Goal: Transaction & Acquisition: Purchase product/service

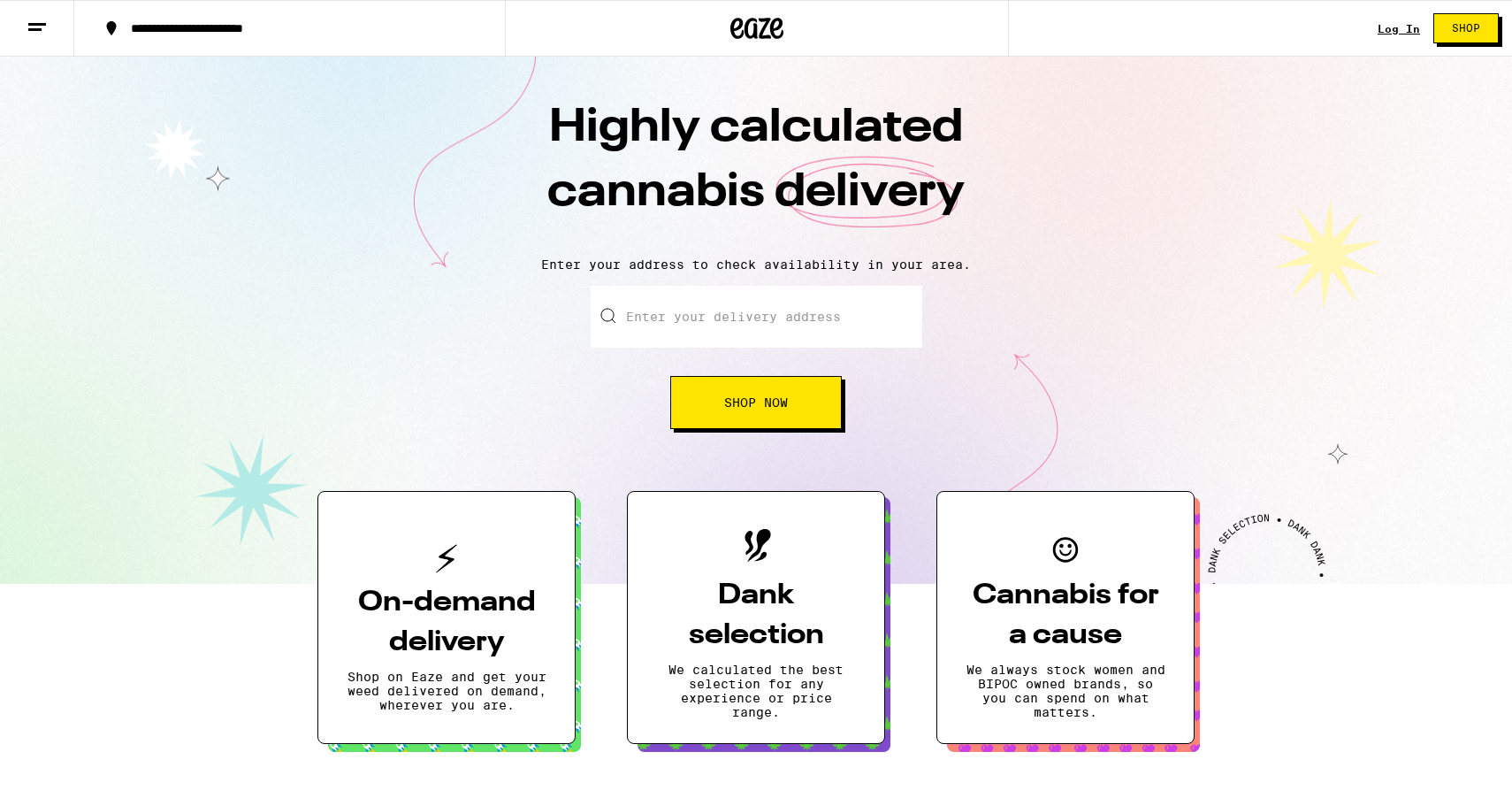
click at [1395, 28] on link "Log In" at bounding box center [1399, 28] width 43 height 12
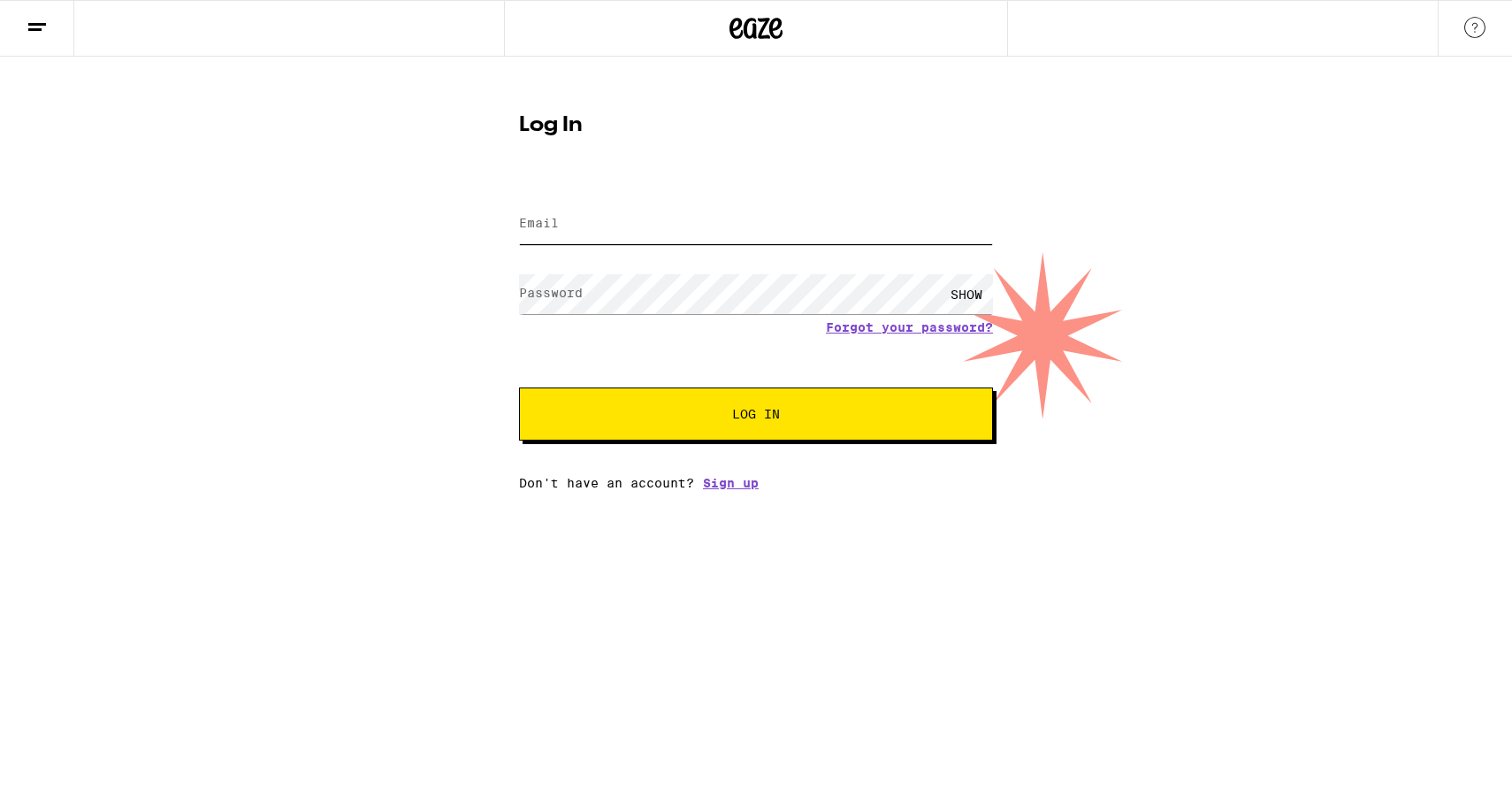
click at [671, 210] on input "Email" at bounding box center [756, 225] width 474 height 40
type input "[EMAIL_ADDRESS][DOMAIN_NAME]"
click at [519, 387] on button "Log In" at bounding box center [756, 414] width 474 height 53
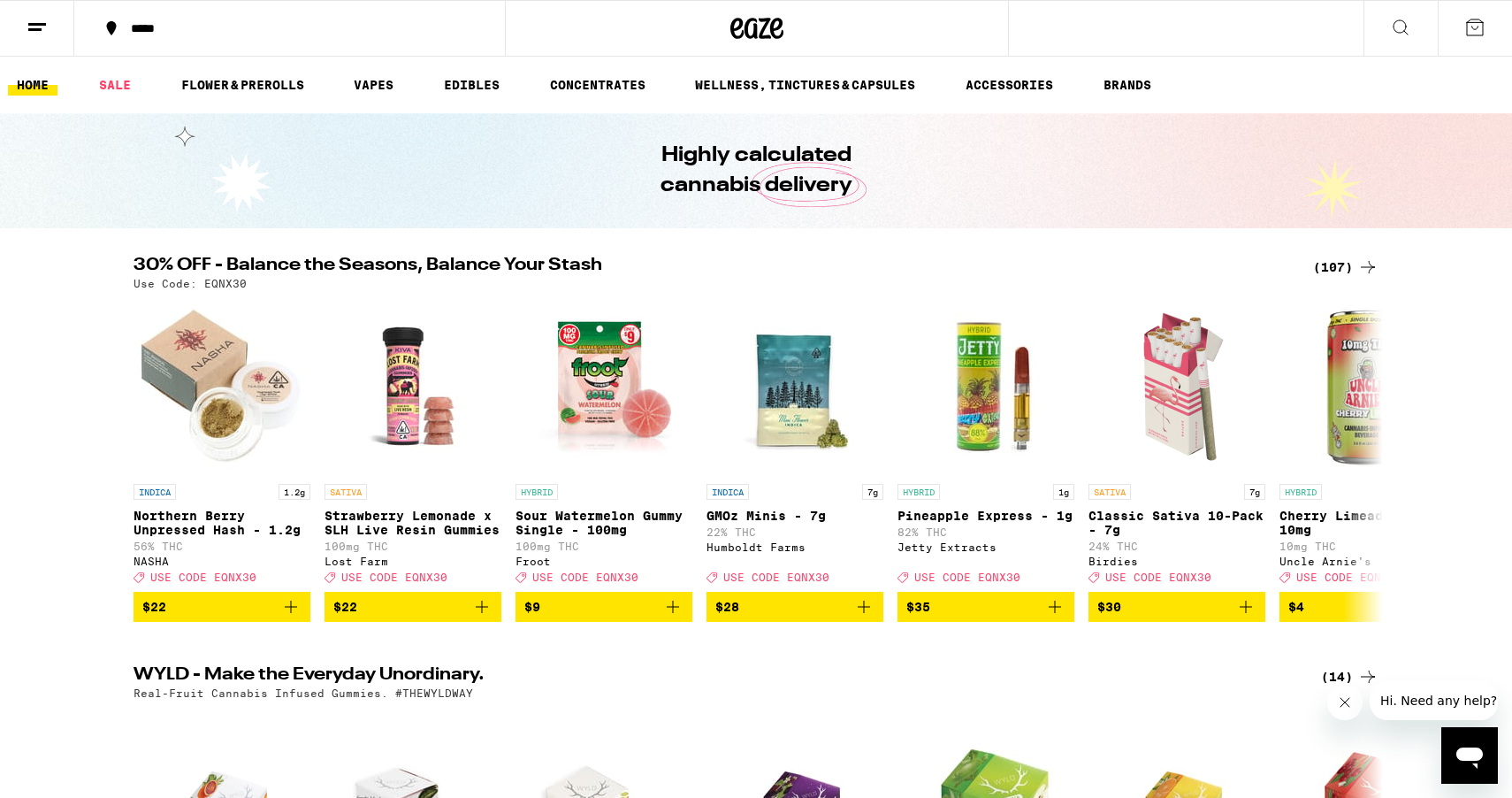
click at [1365, 271] on icon at bounding box center [1367, 267] width 21 height 21
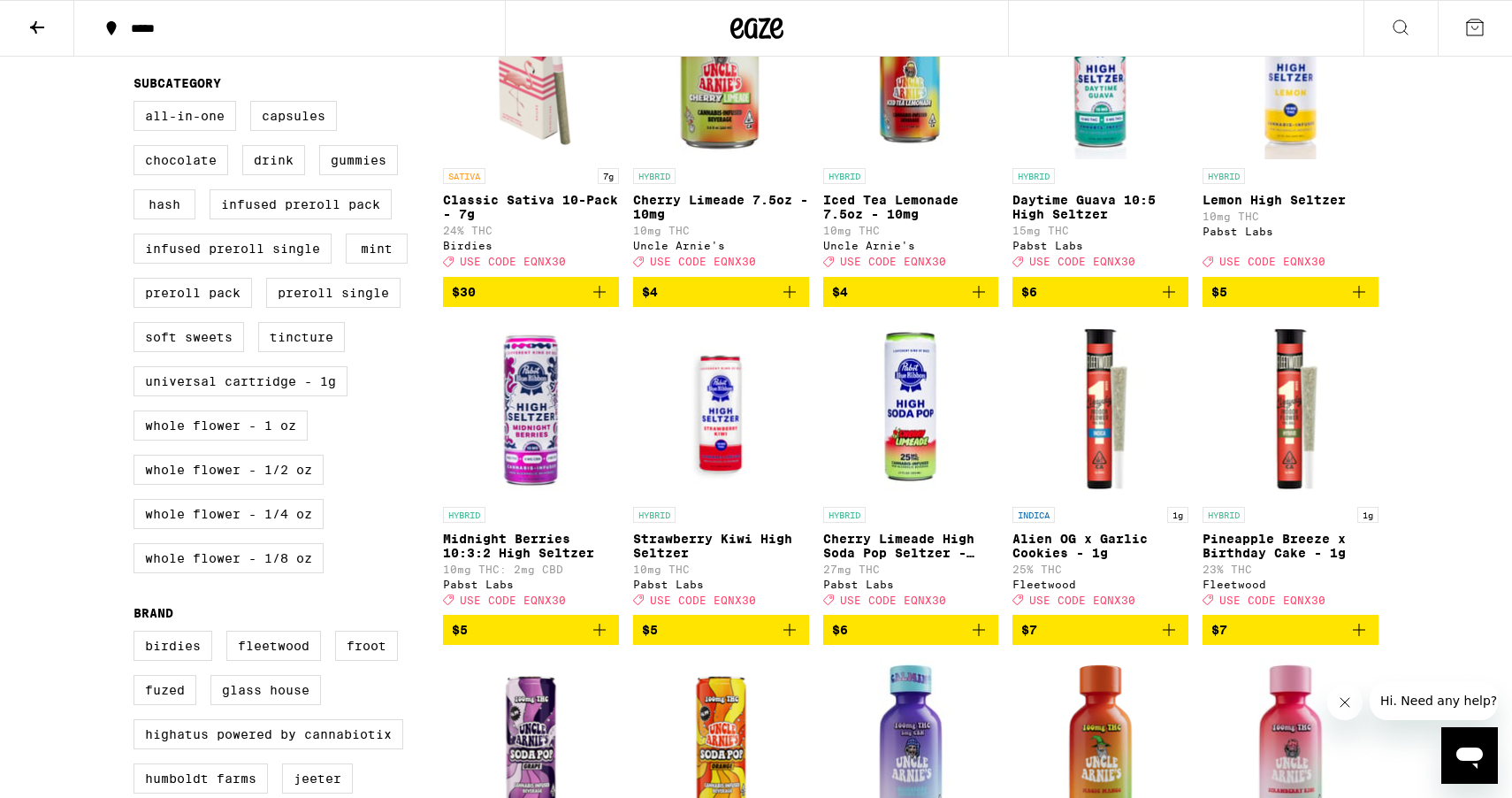
scroll to position [604, 0]
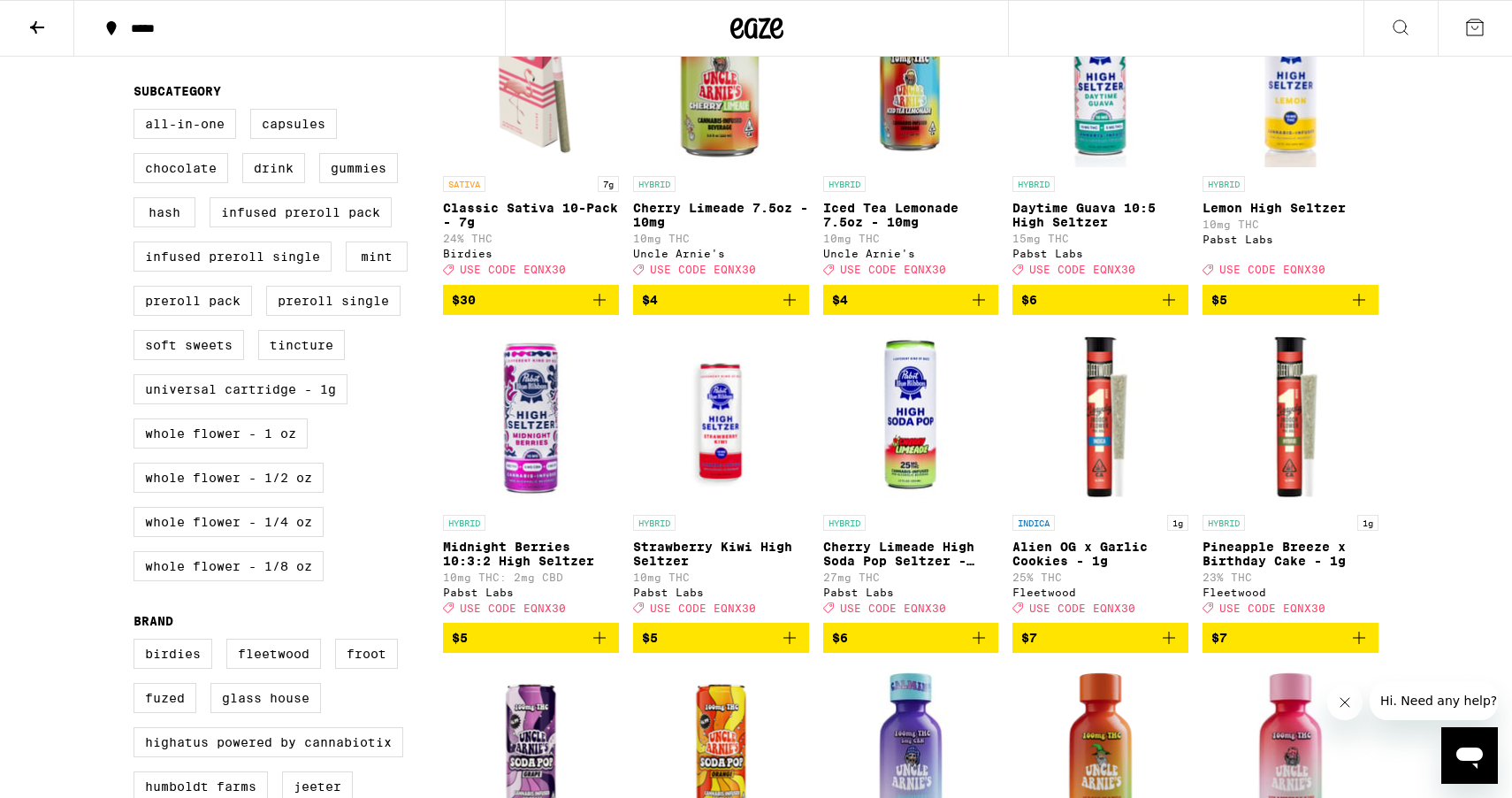
click at [331, 28] on div "*****" at bounding box center [300, 28] width 356 height 13
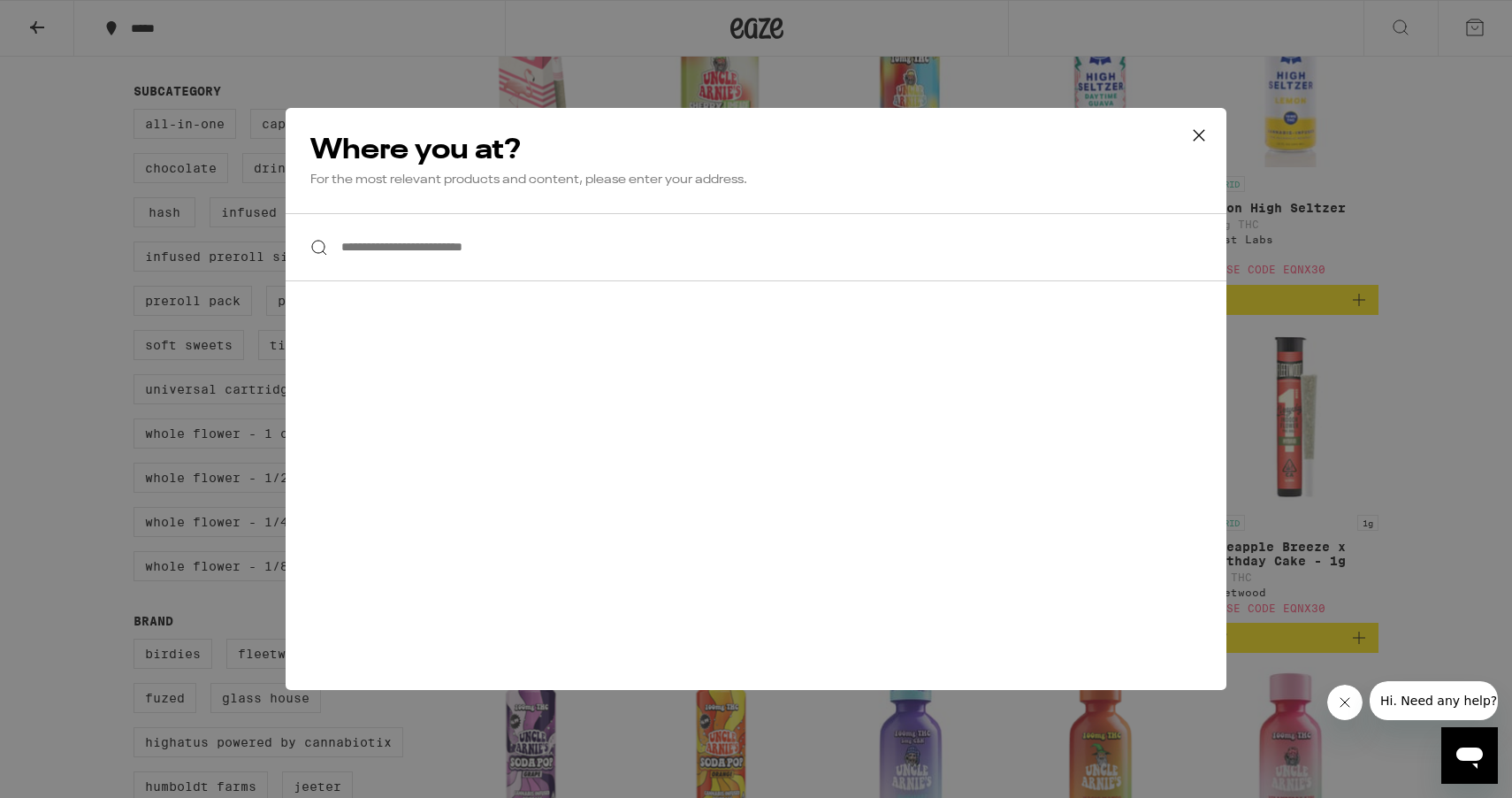
click at [416, 242] on input "**********" at bounding box center [756, 247] width 941 height 68
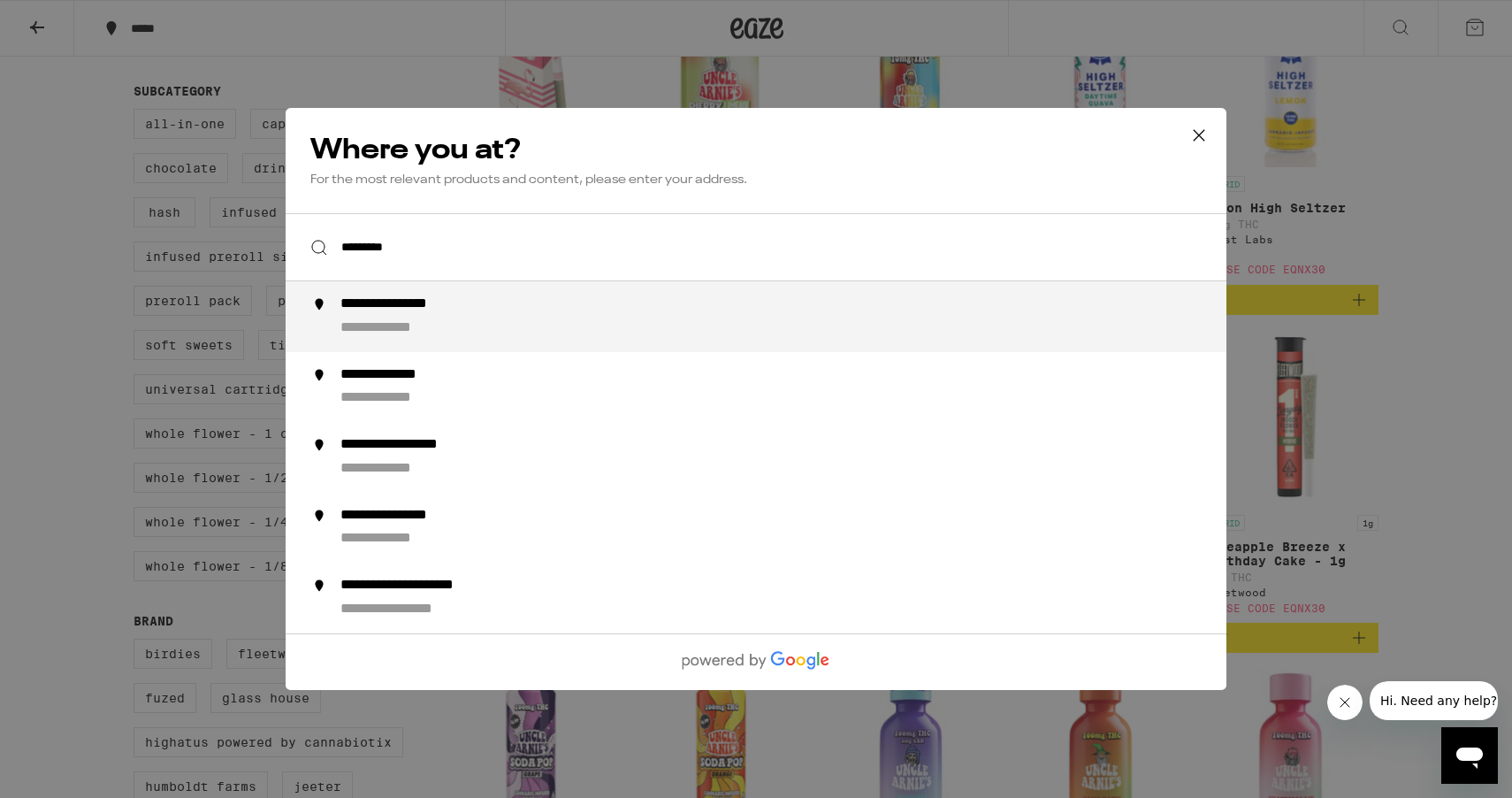
click at [456, 322] on div "**********" at bounding box center [400, 329] width 119 height 18
type input "**********"
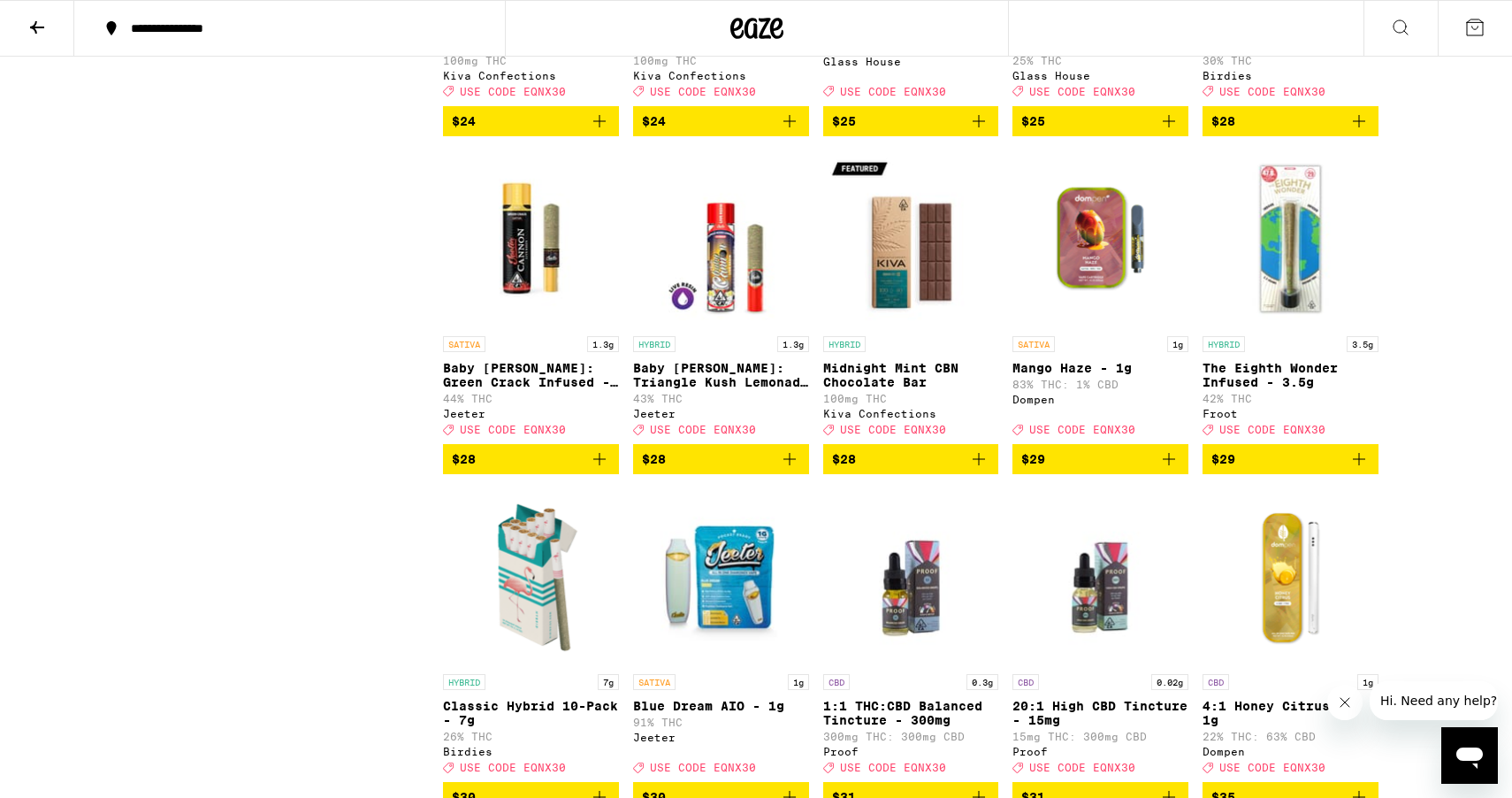
scroll to position [3772, 0]
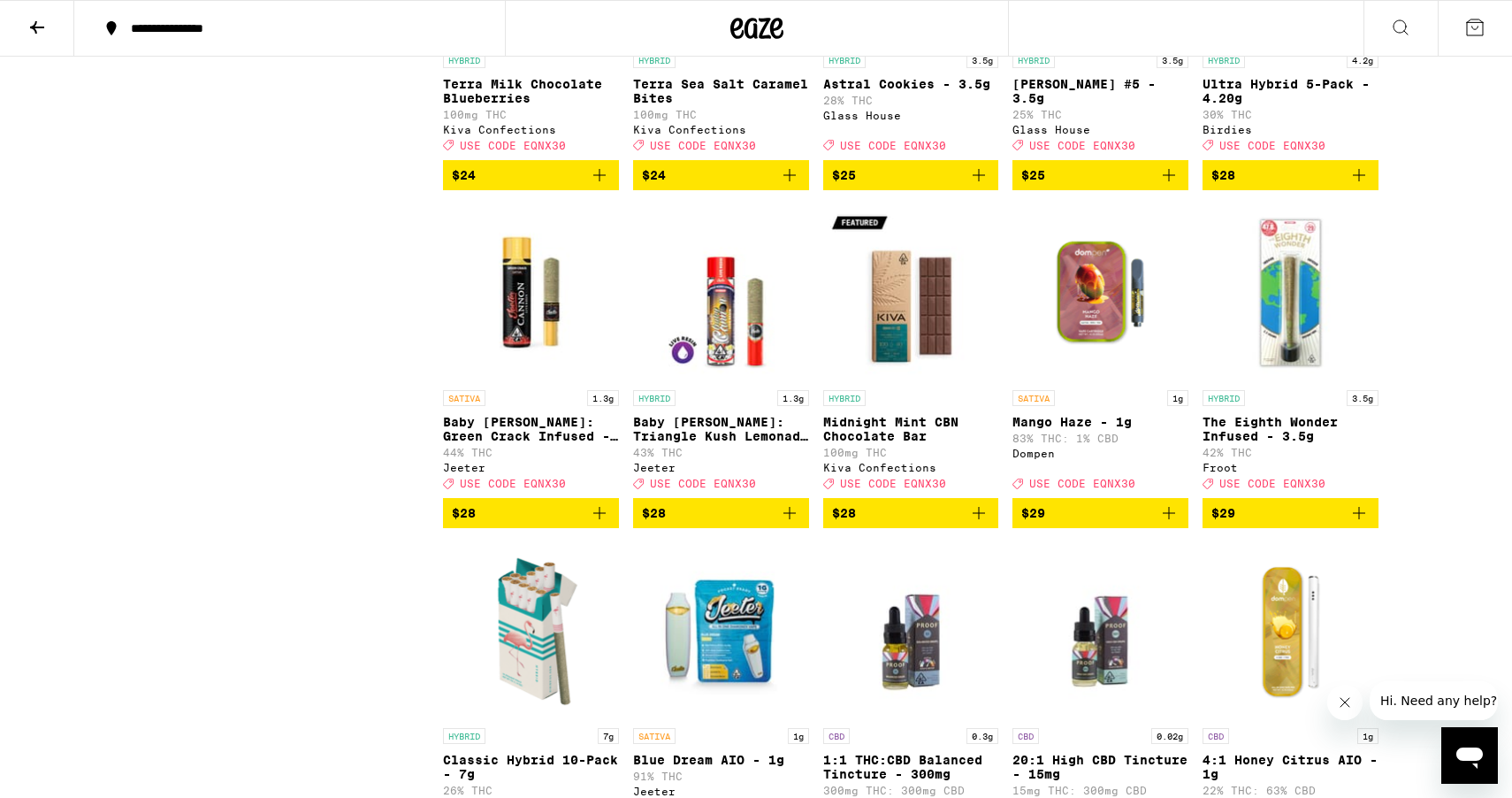
click at [1363, 524] on icon "Add to bag" at bounding box center [1359, 512] width 21 height 21
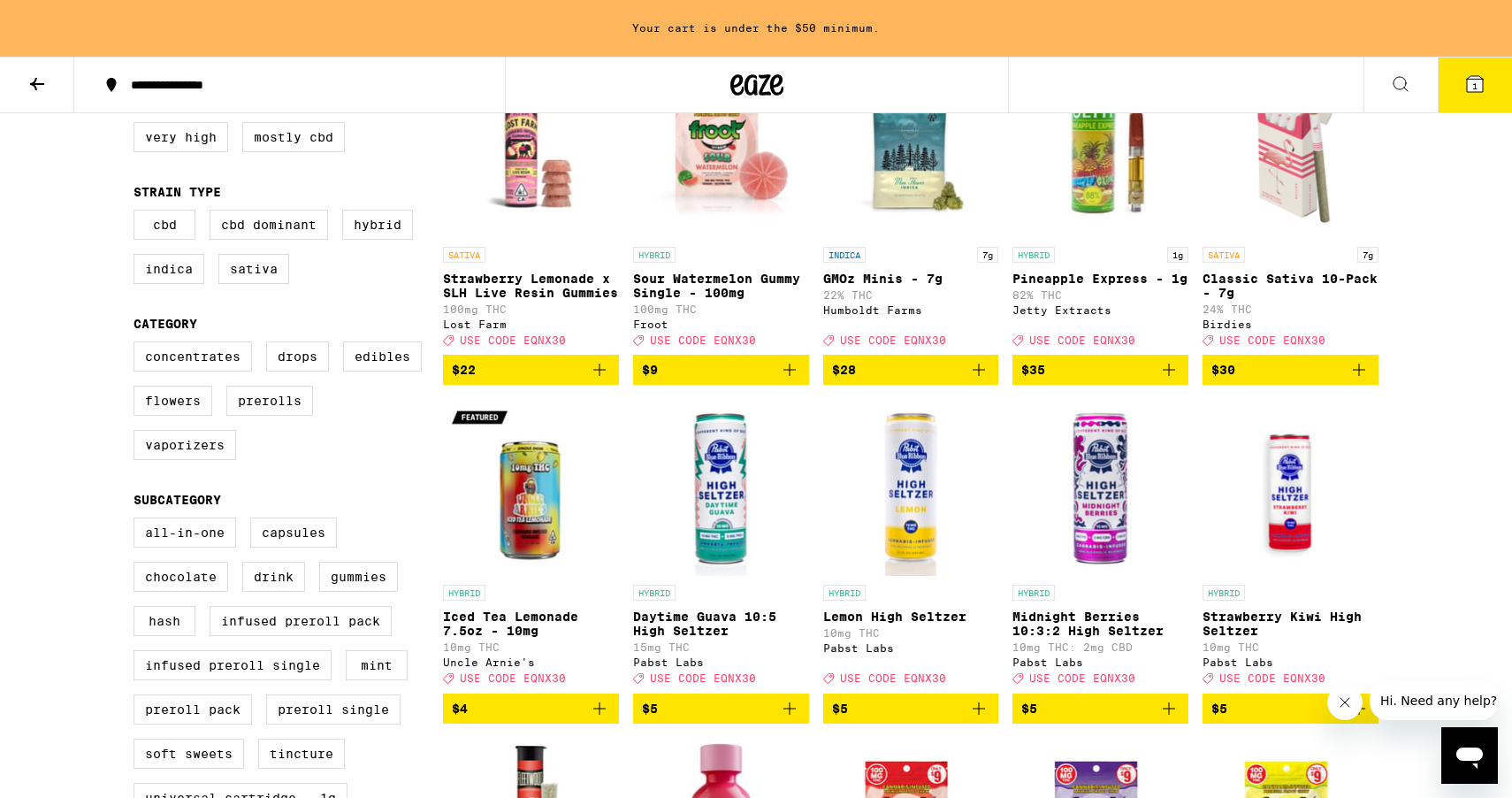
scroll to position [0, 0]
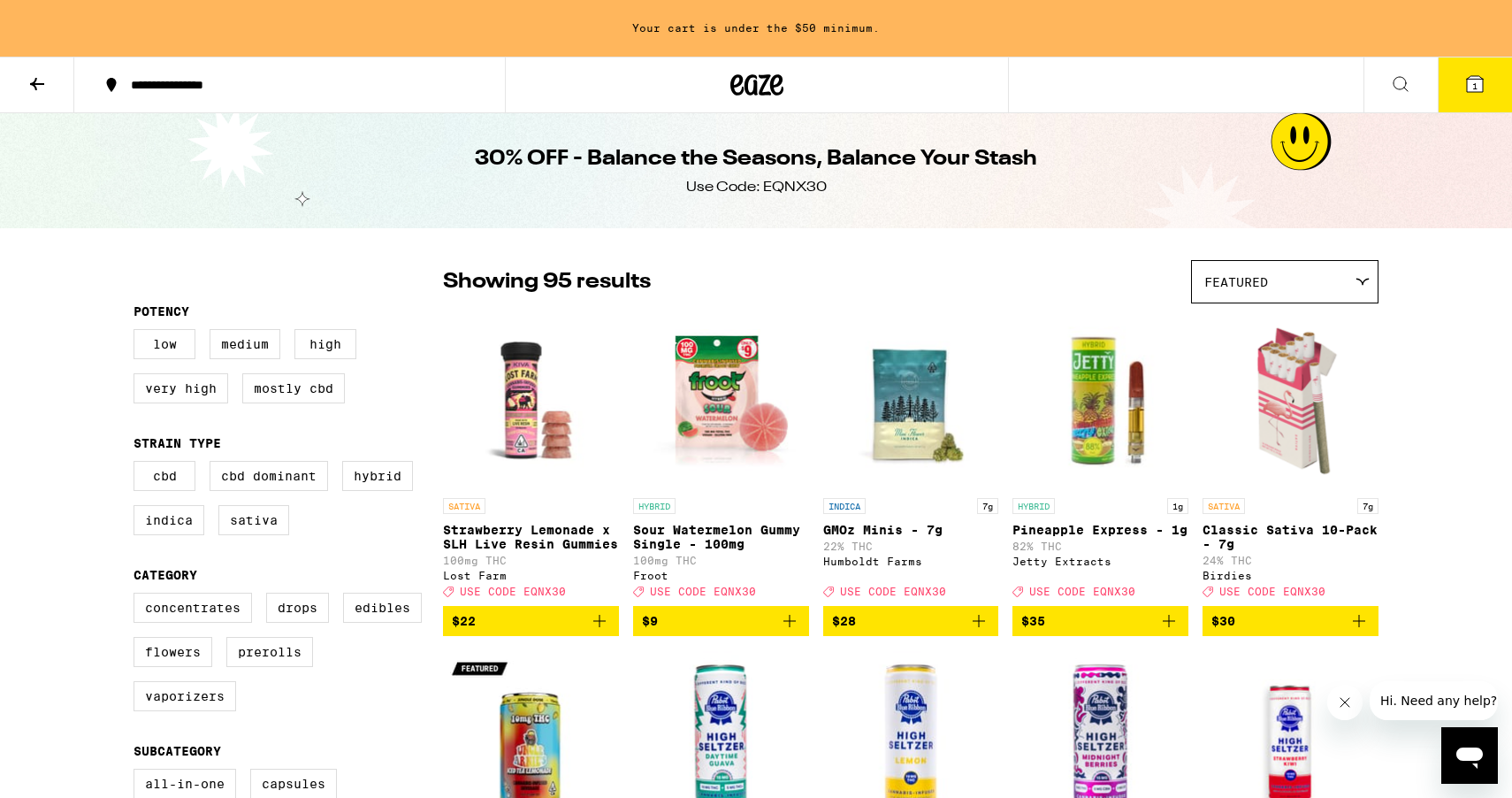
click at [25, 88] on button at bounding box center [36, 85] width 74 height 56
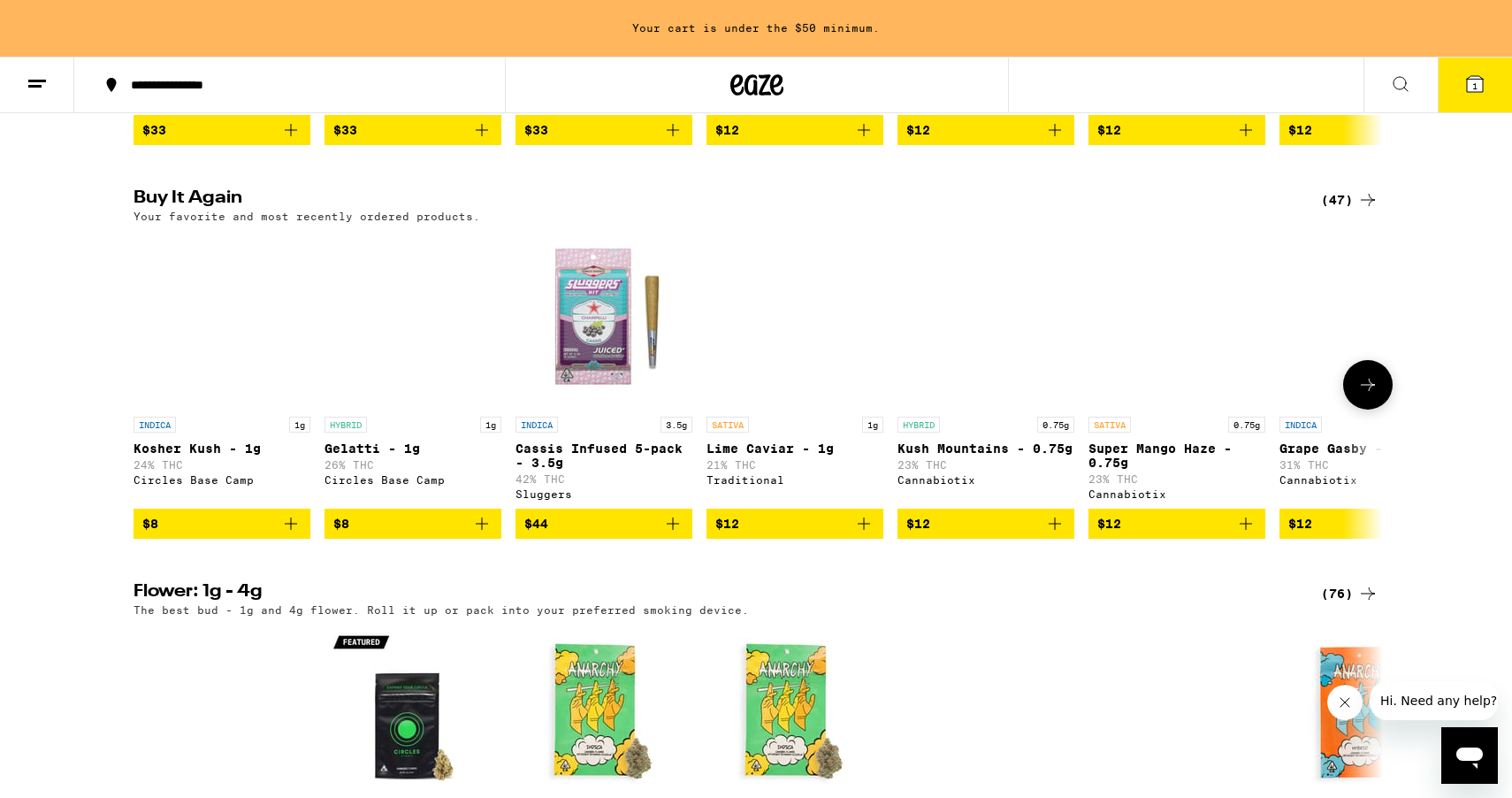
scroll to position [1329, 0]
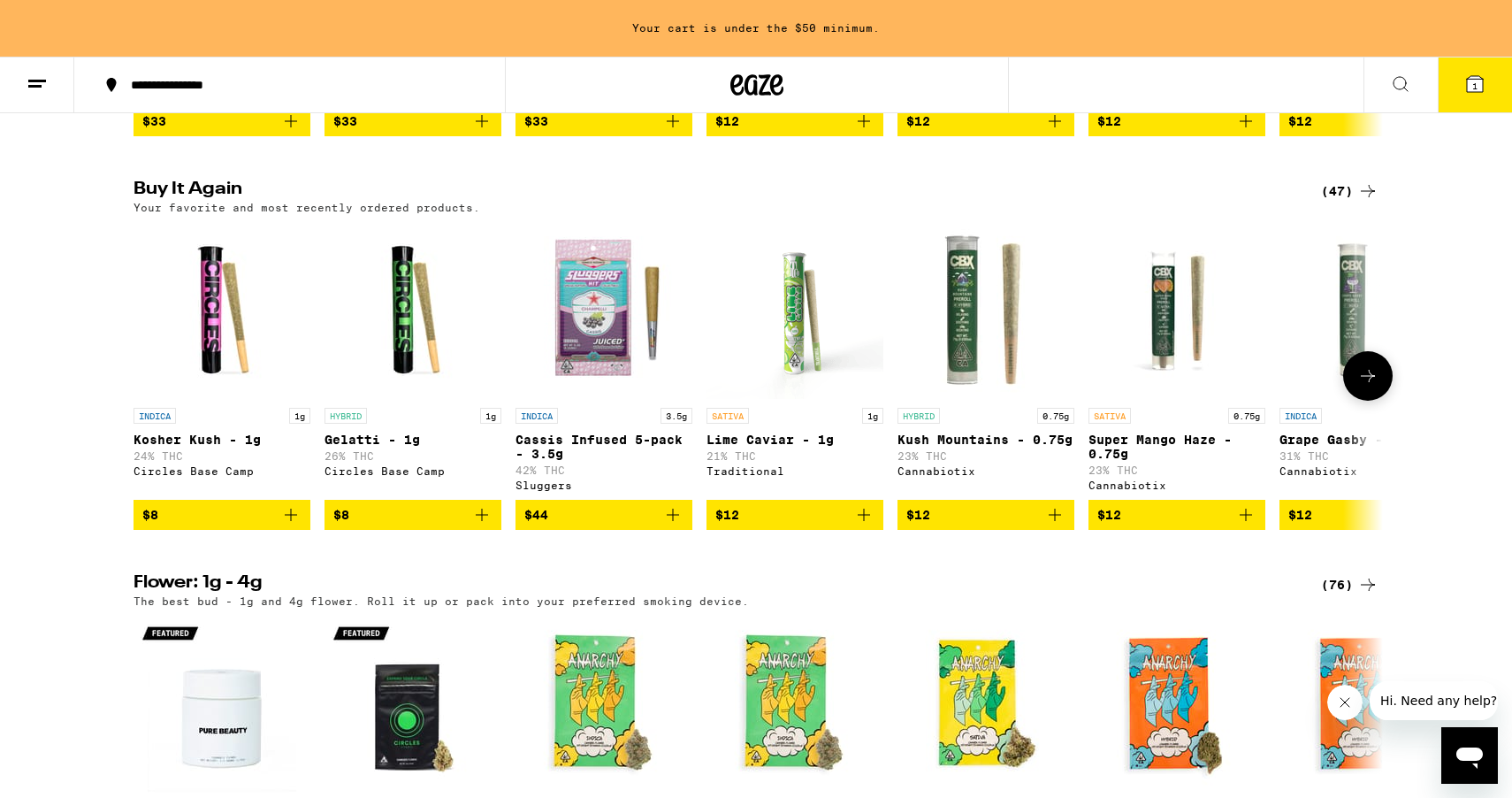
click at [1053, 526] on icon "Add to bag" at bounding box center [1054, 514] width 21 height 21
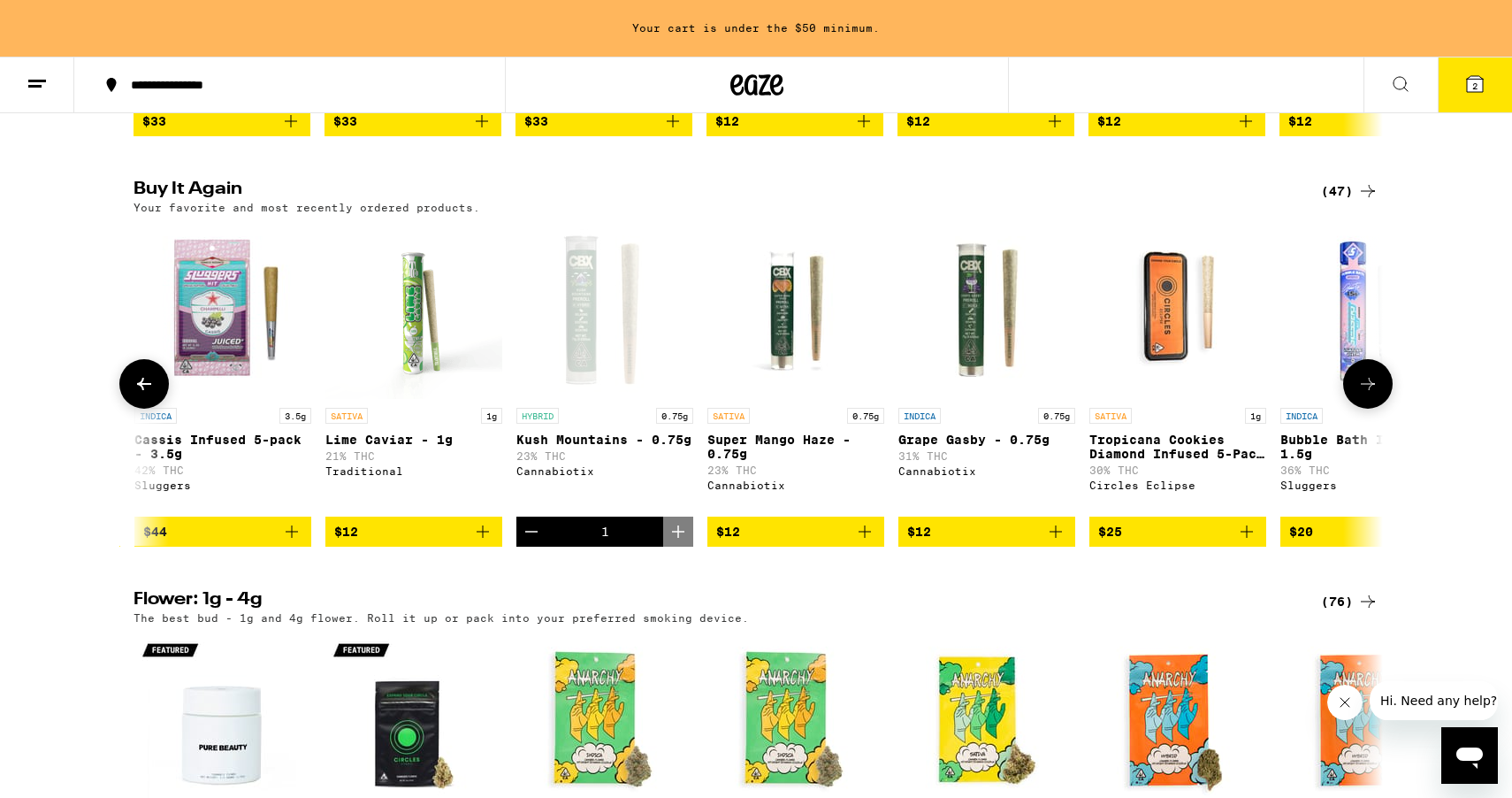
scroll to position [0, 352]
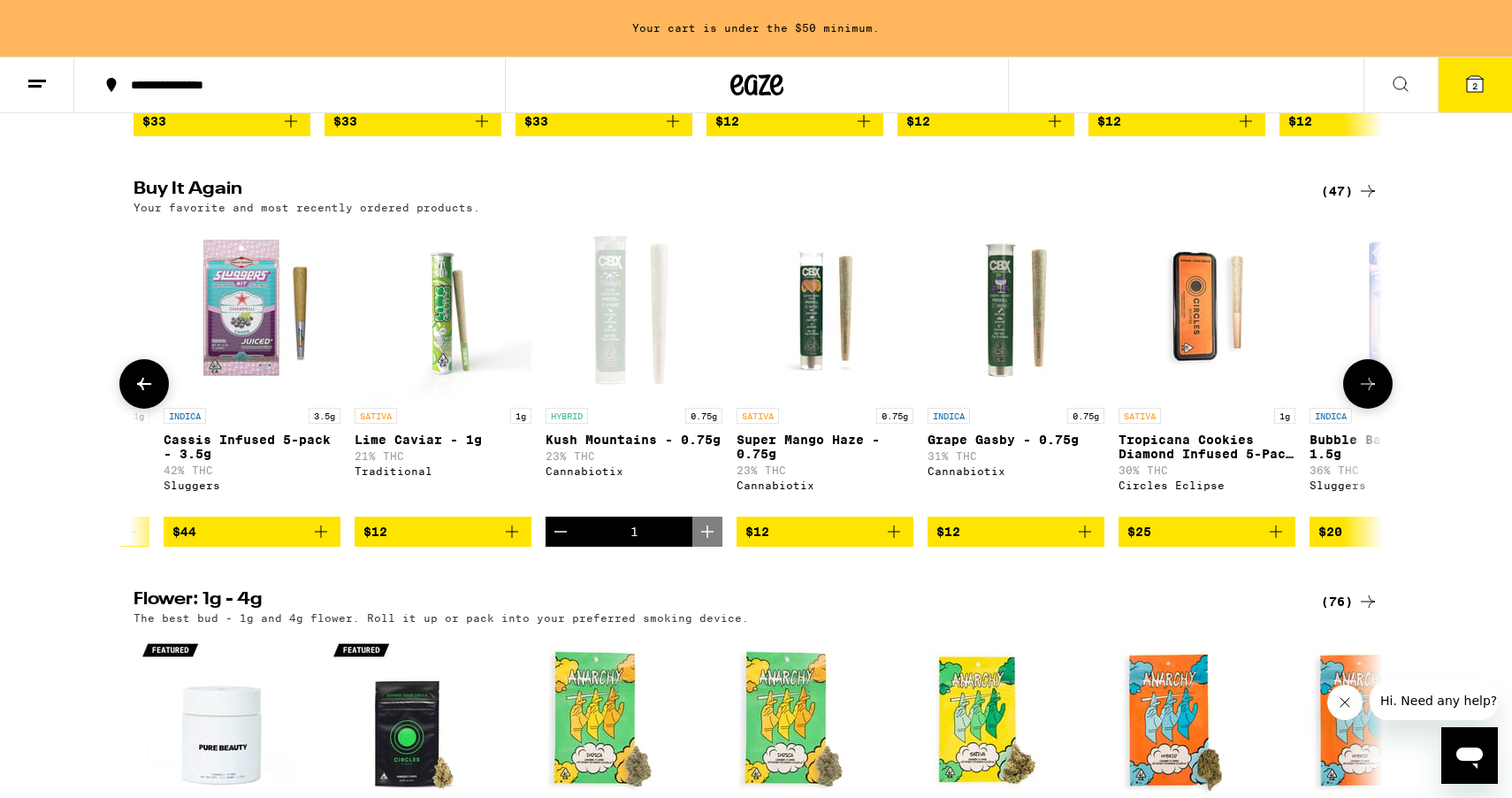
click at [899, 542] on icon "Add to bag" at bounding box center [893, 531] width 21 height 21
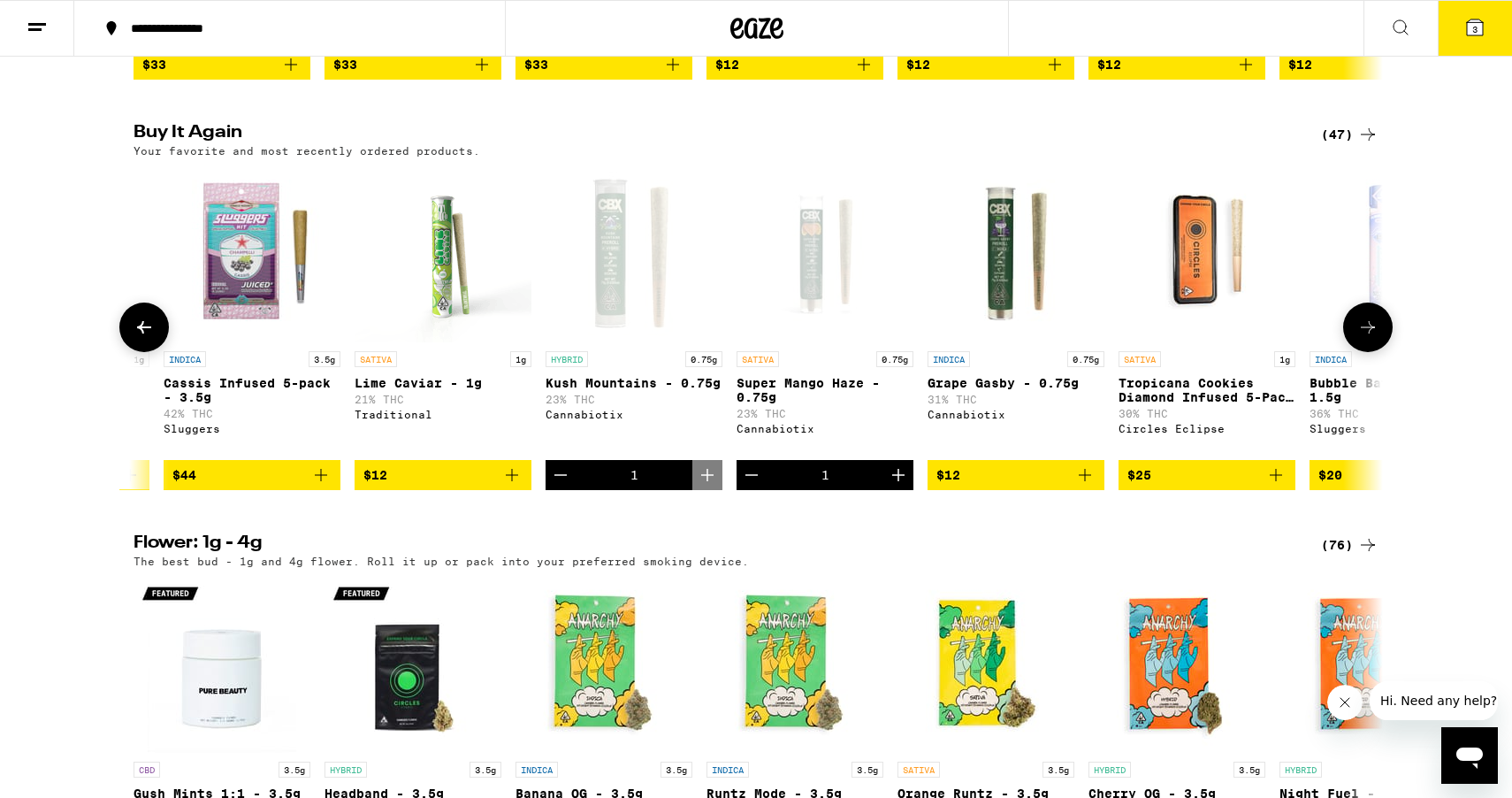
scroll to position [1273, 0]
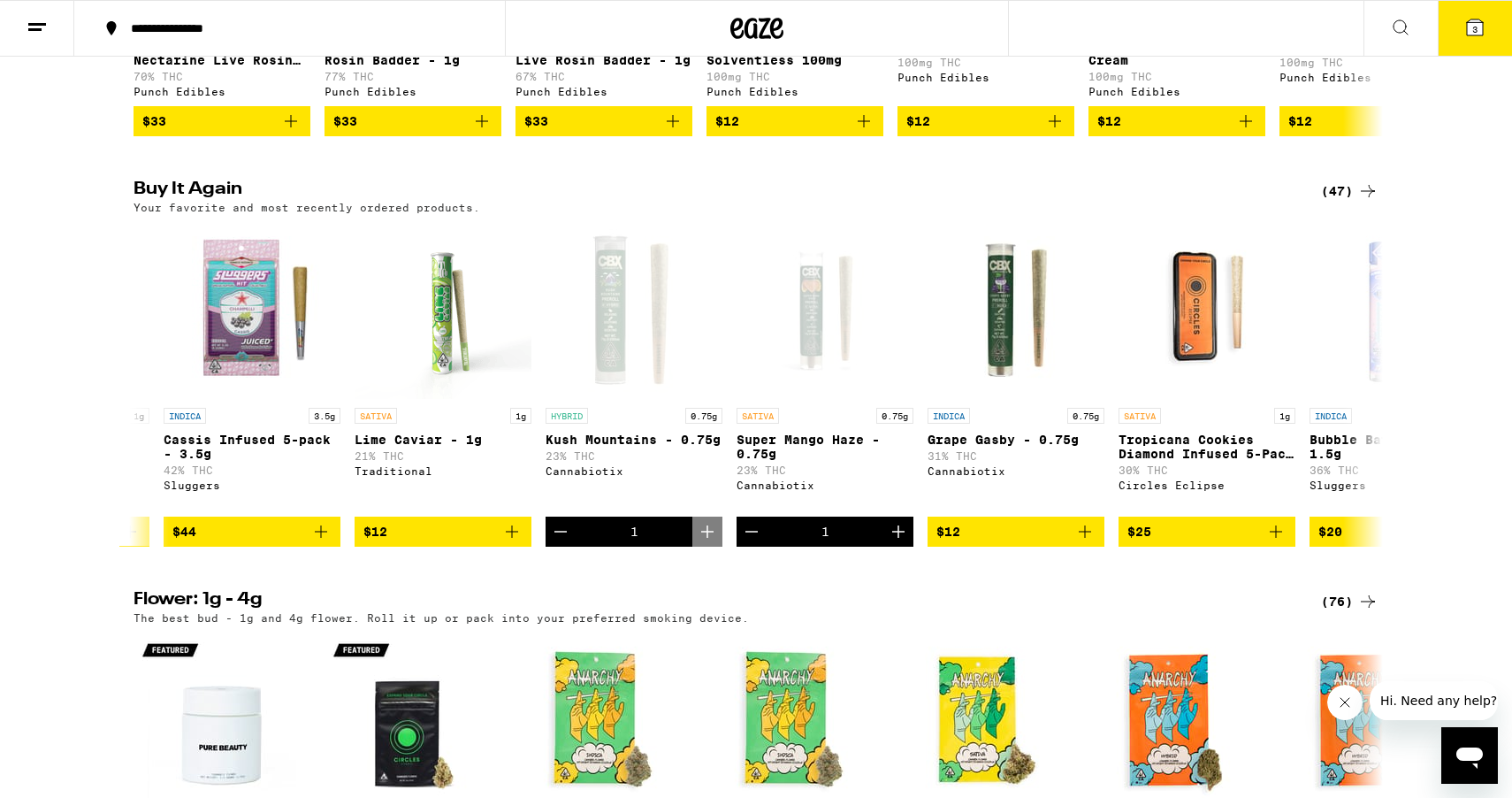
click at [1484, 28] on icon at bounding box center [1475, 26] width 21 height 21
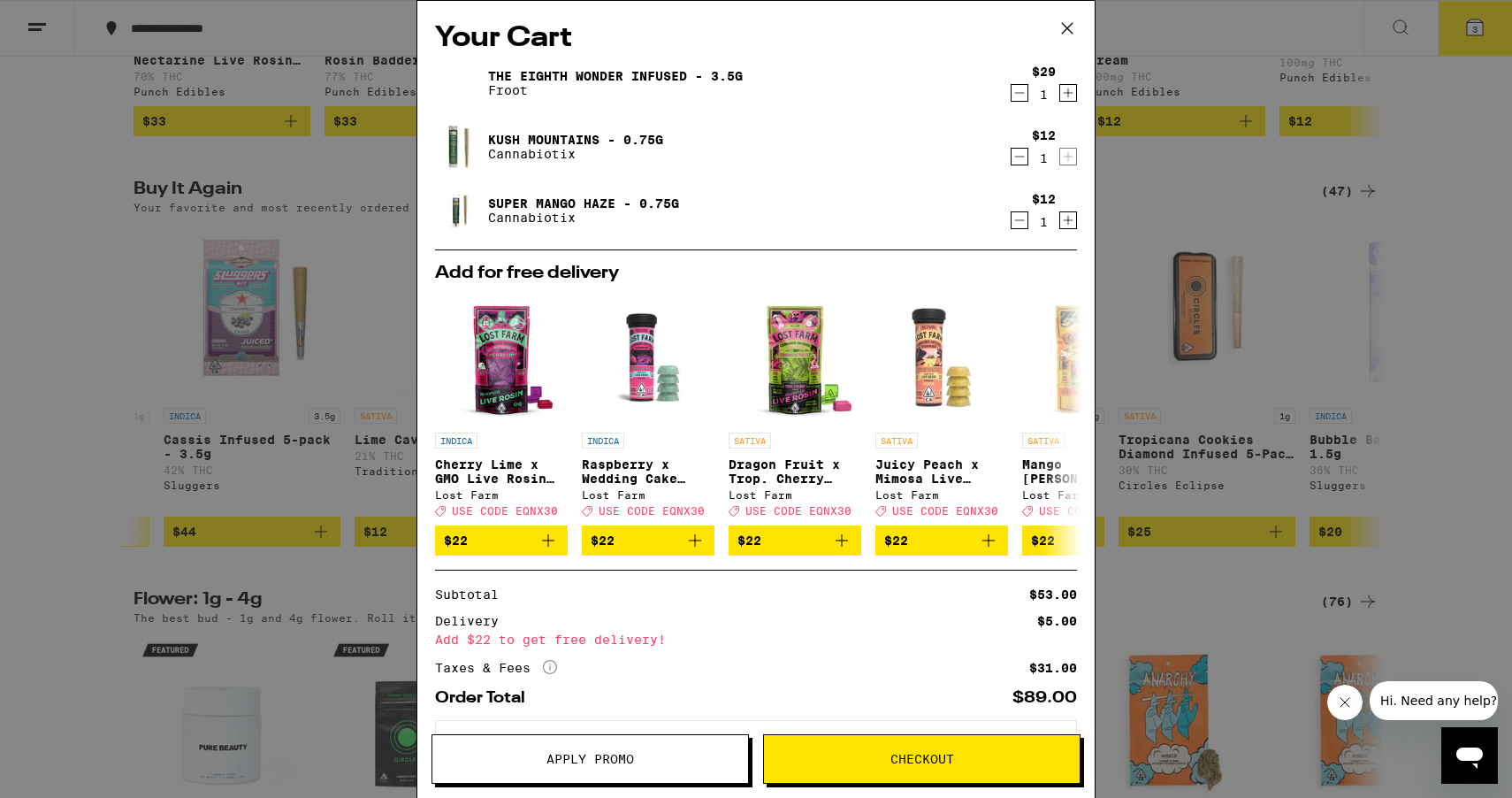
click at [925, 757] on span "Checkout" at bounding box center [923, 760] width 64 height 13
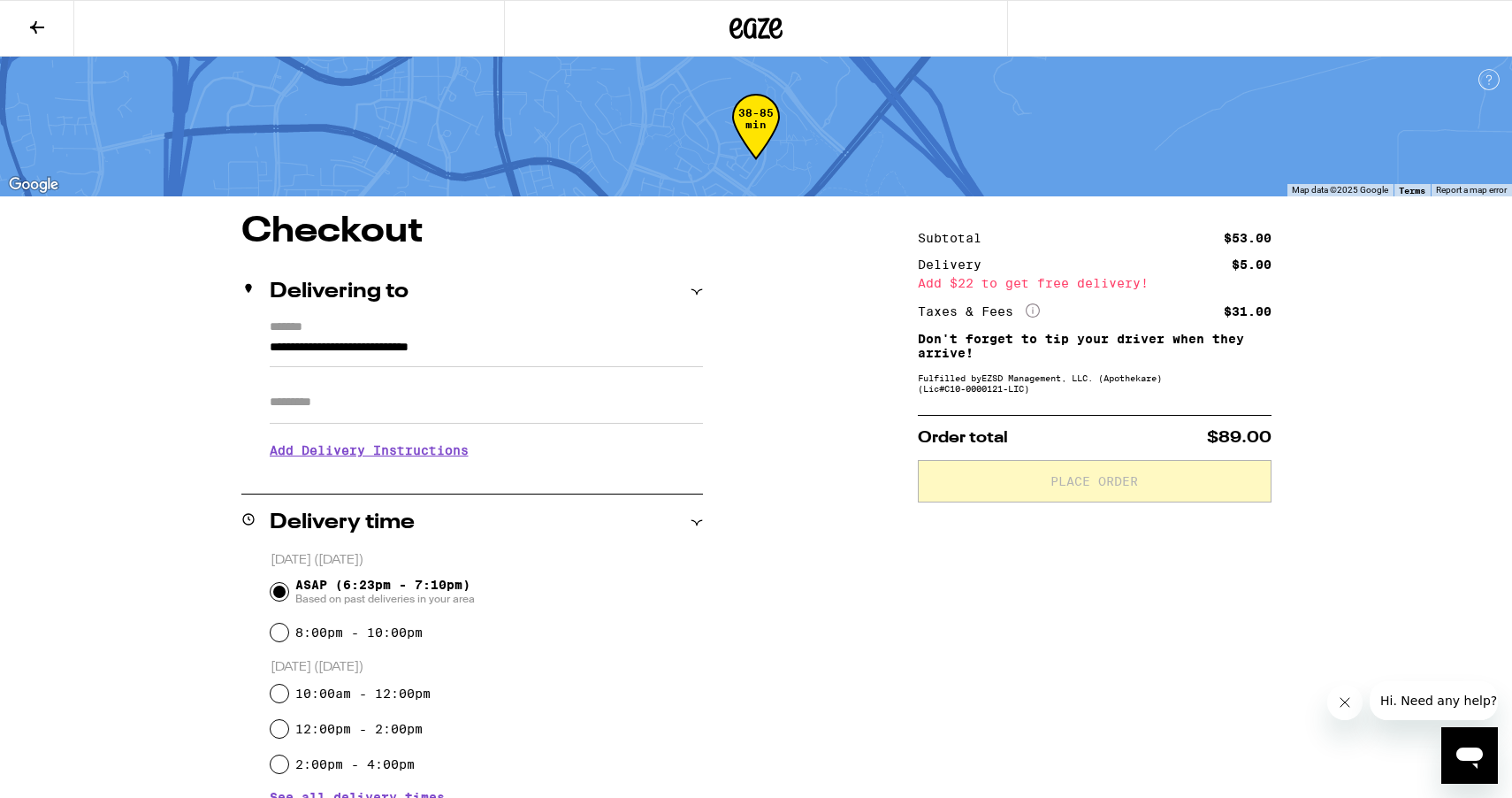
click at [481, 414] on input "Apt/Suite" at bounding box center [486, 403] width 433 height 43
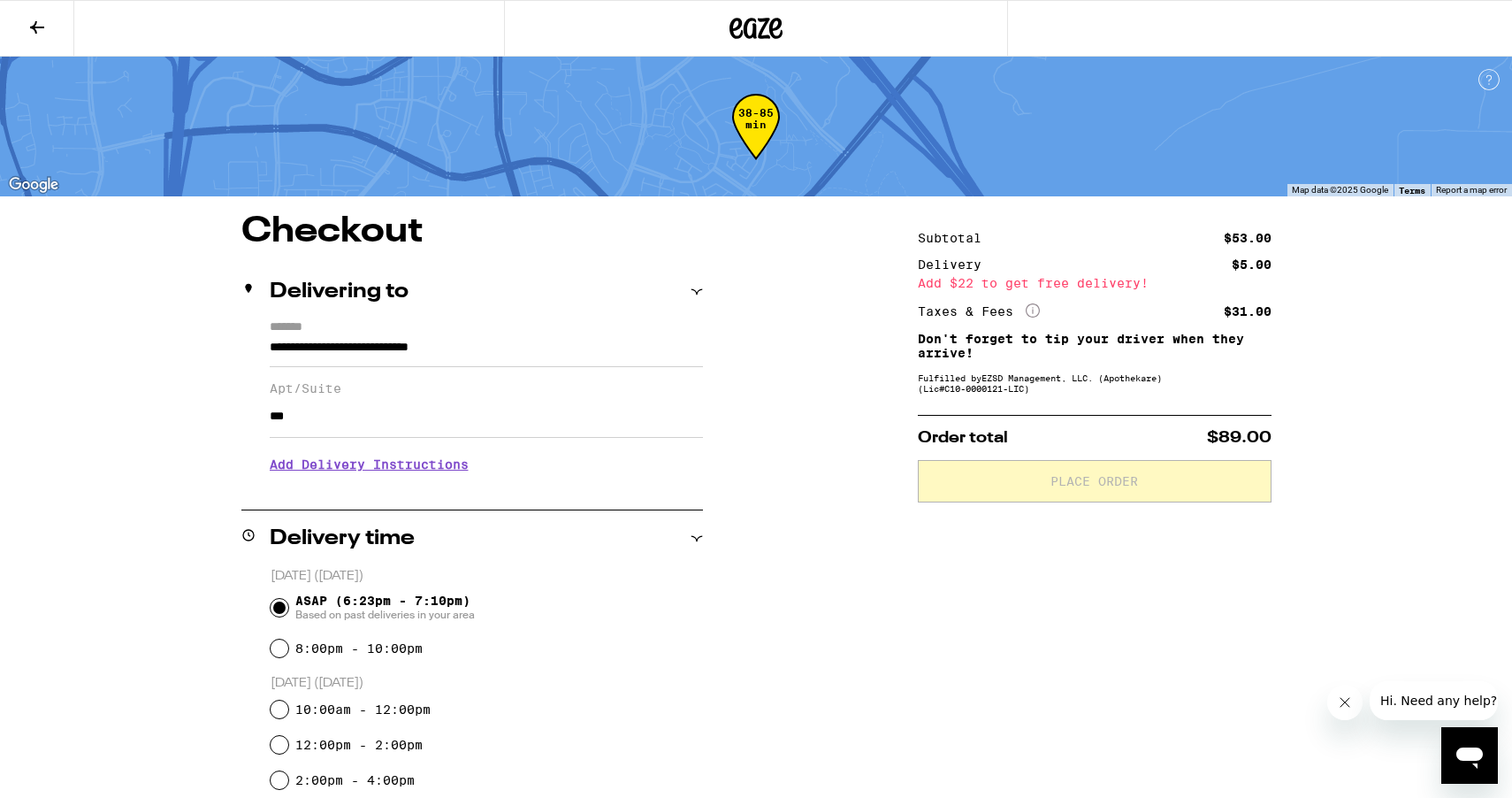
type input "***"
click at [641, 477] on div "Please knock or ring doorbell Meet me curbside Other" at bounding box center [486, 489] width 433 height 121
click at [444, 468] on div "Please knock or ring doorbell" at bounding box center [427, 461] width 231 height 15
click at [851, 526] on div "**********" at bounding box center [756, 752] width 1273 height 1077
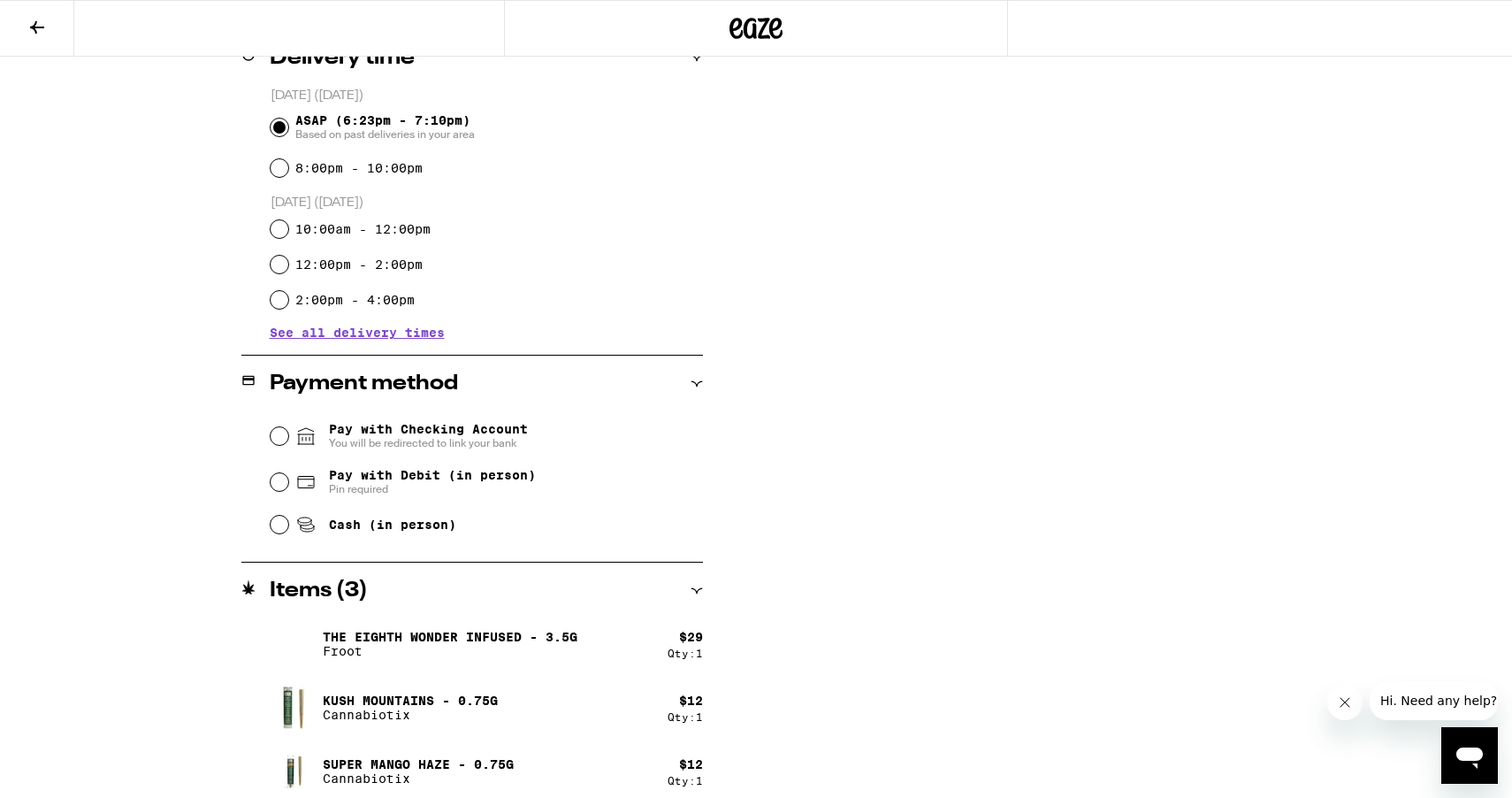
scroll to position [494, 0]
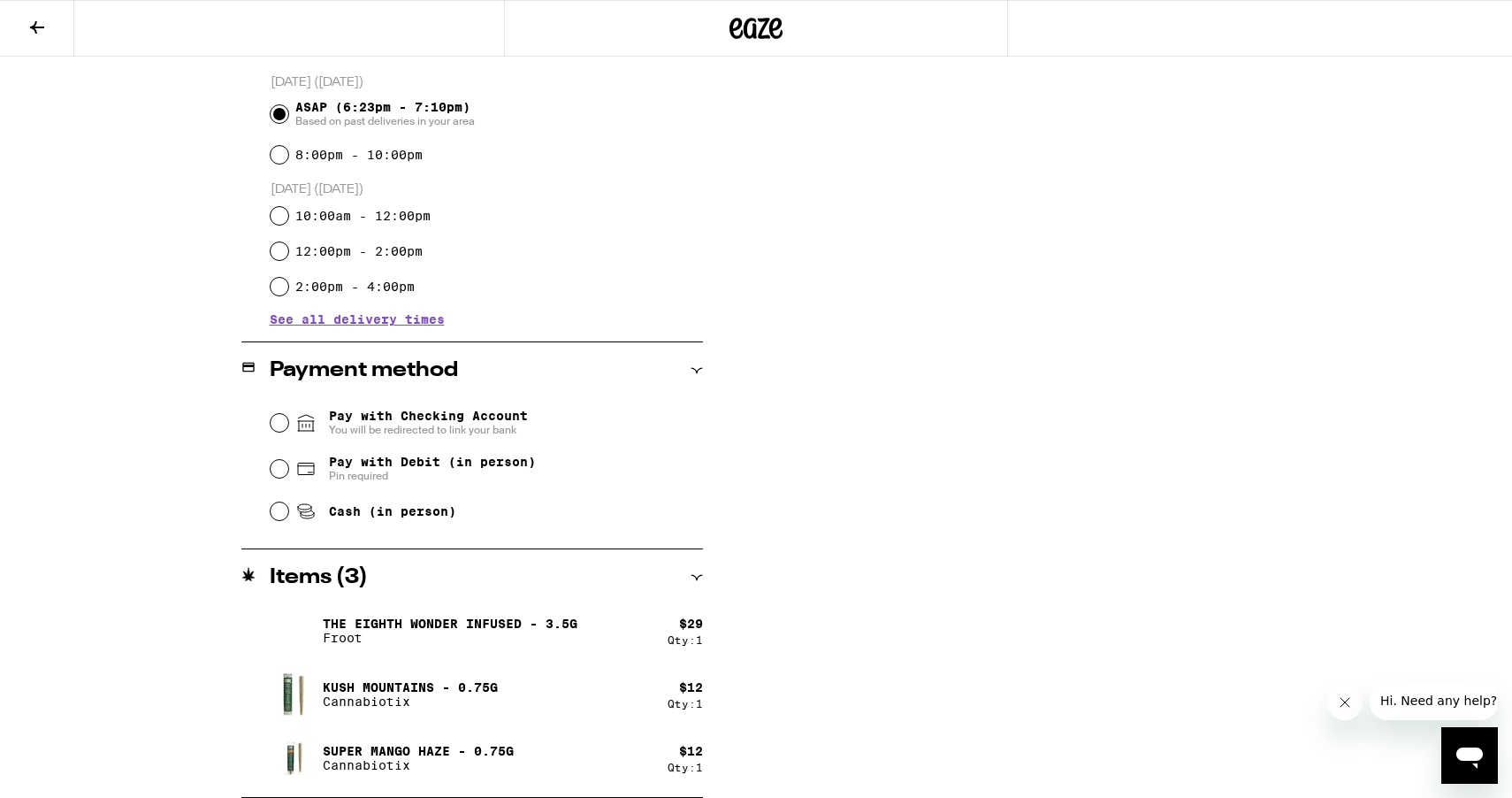
click at [403, 519] on span "Cash (in person)" at bounding box center [392, 511] width 128 height 15
click at [288, 519] on input "Cash (in person)" at bounding box center [278, 510] width 17 height 17
radio input "true"
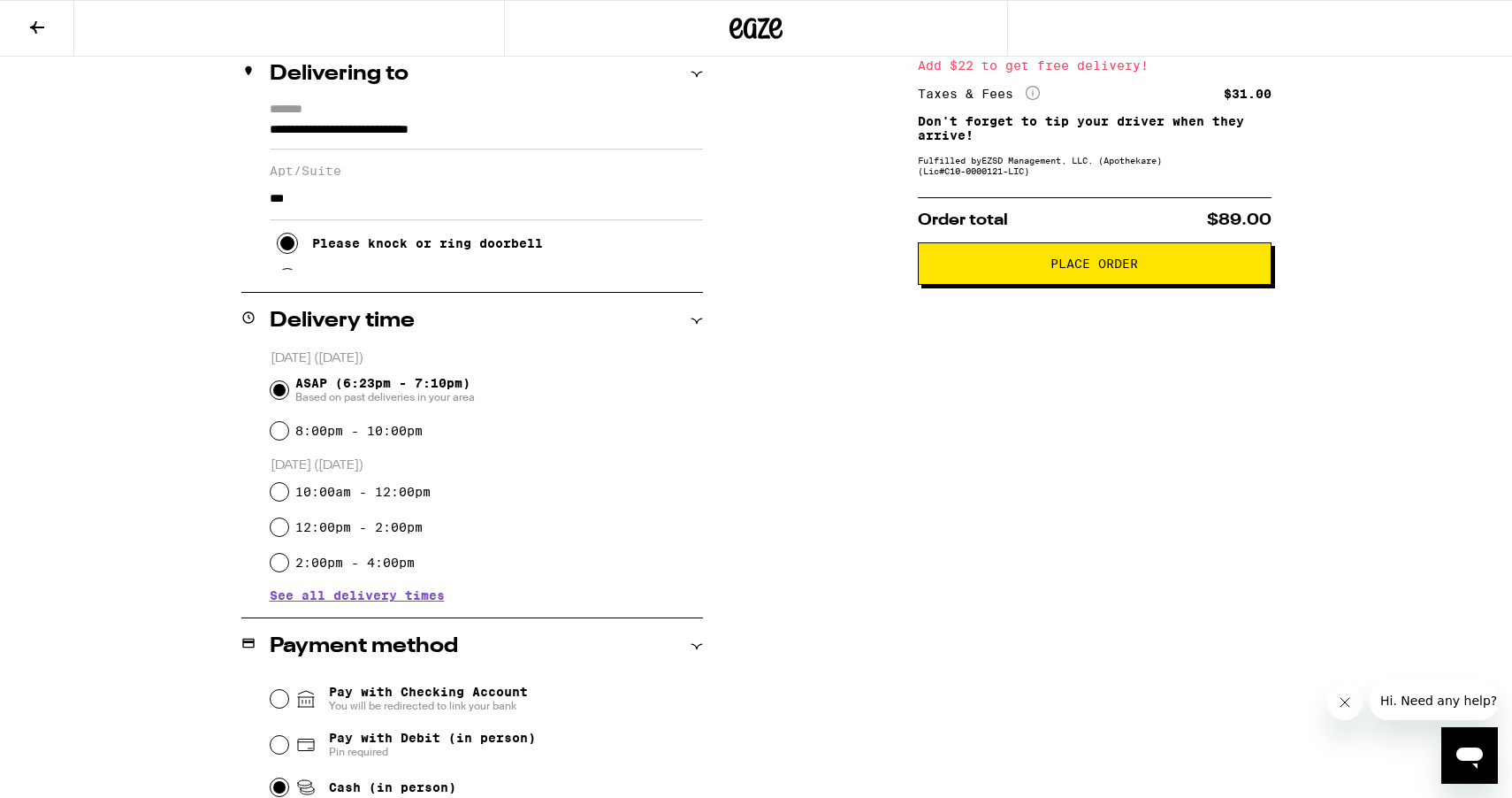
scroll to position [0, 0]
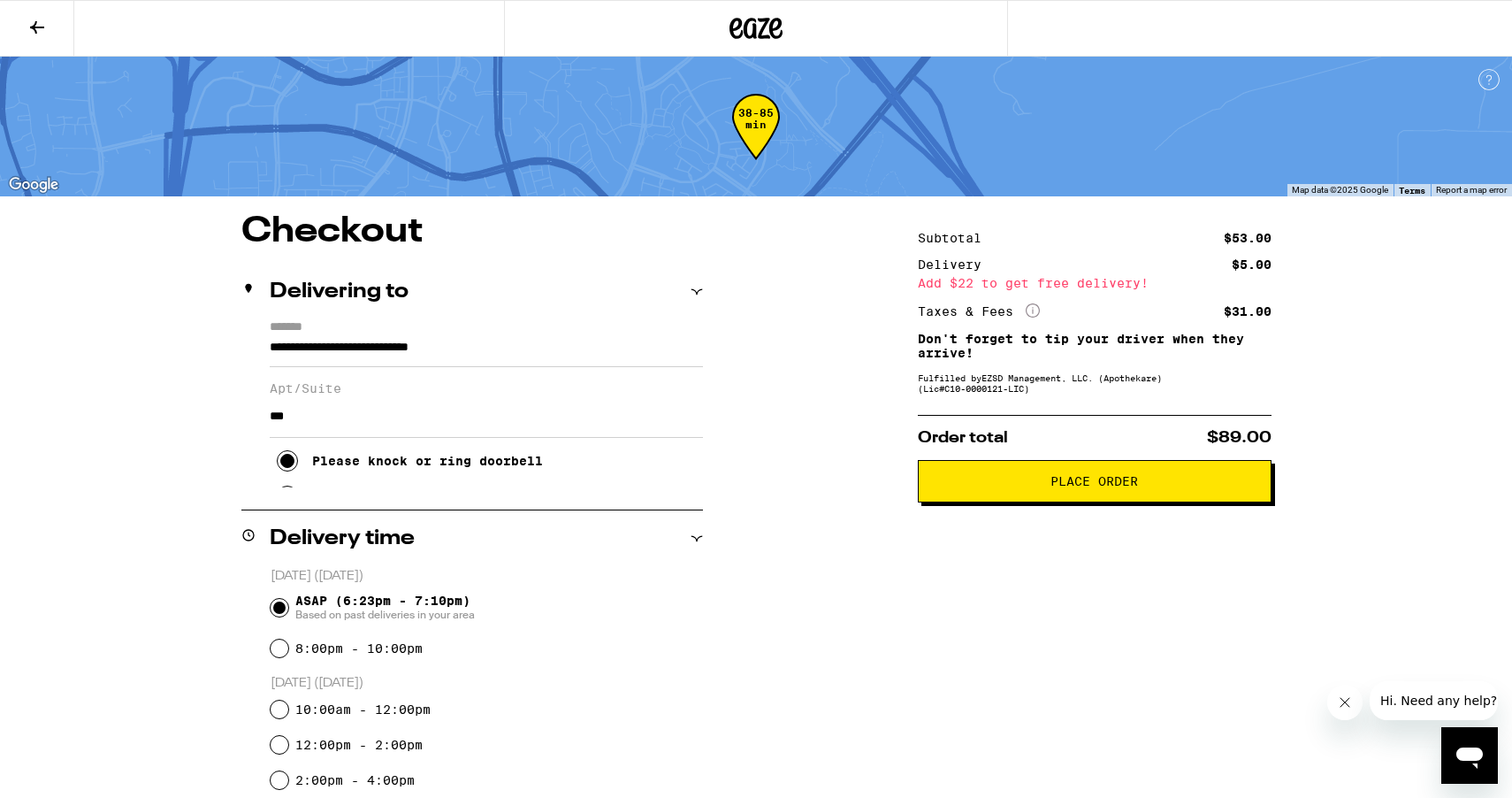
click at [46, 20] on icon at bounding box center [36, 26] width 21 height 21
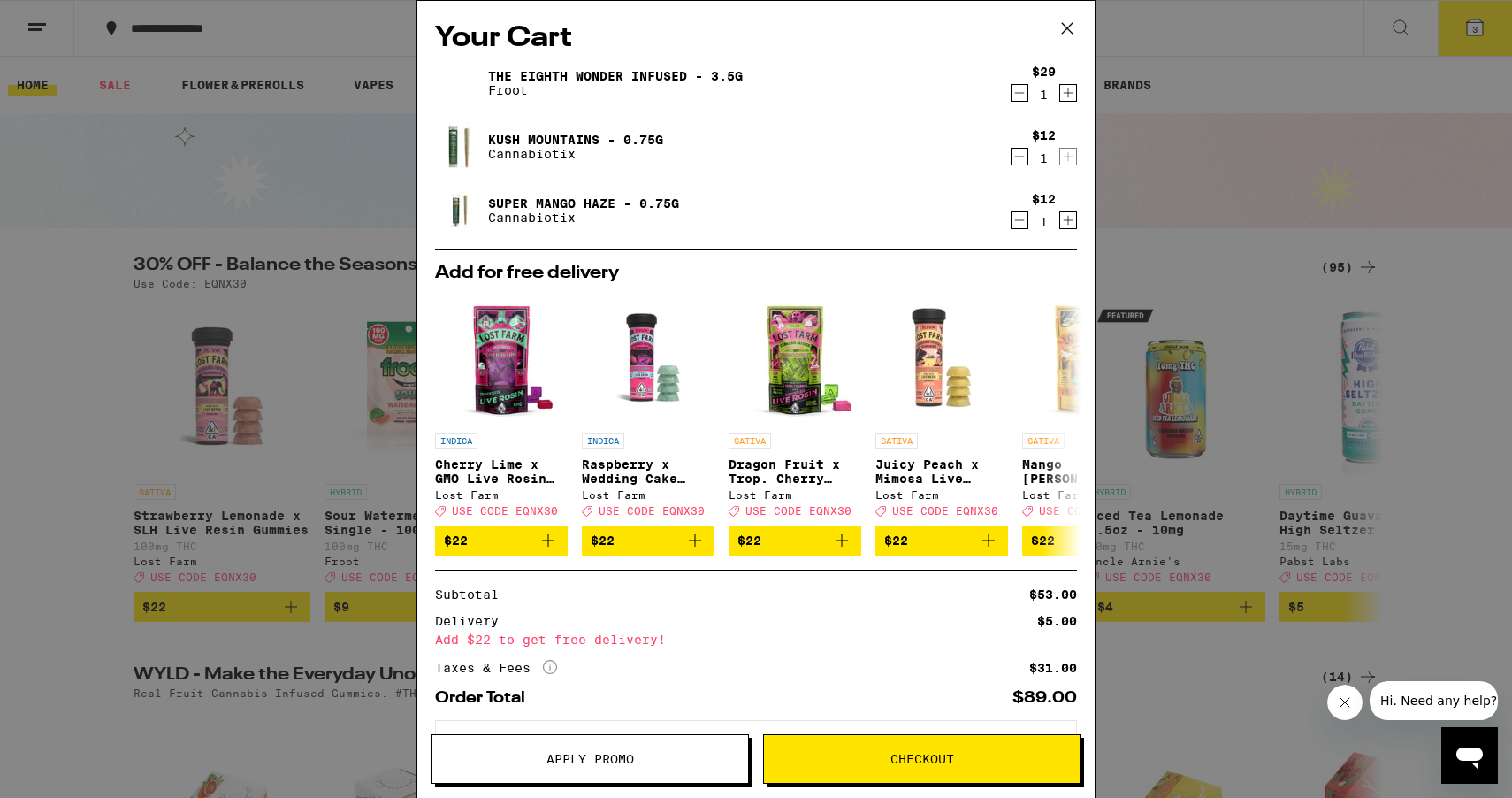
click at [649, 763] on span "Apply Promo" at bounding box center [590, 760] width 316 height 13
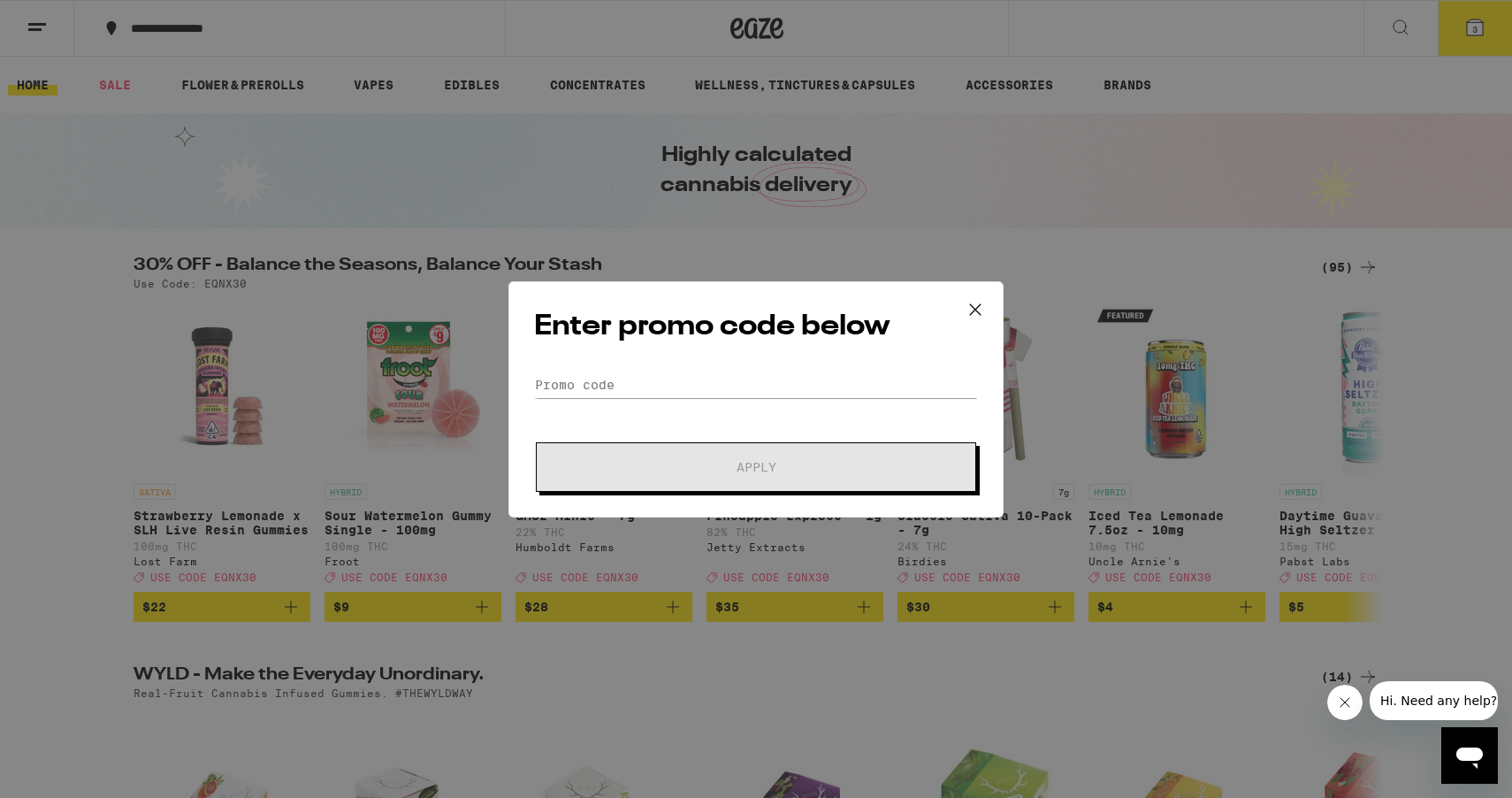
click at [653, 370] on div "Enter promo code below Promo Code Apply" at bounding box center [756, 399] width 495 height 236
click at [652, 377] on input "Promo Code" at bounding box center [756, 384] width 443 height 26
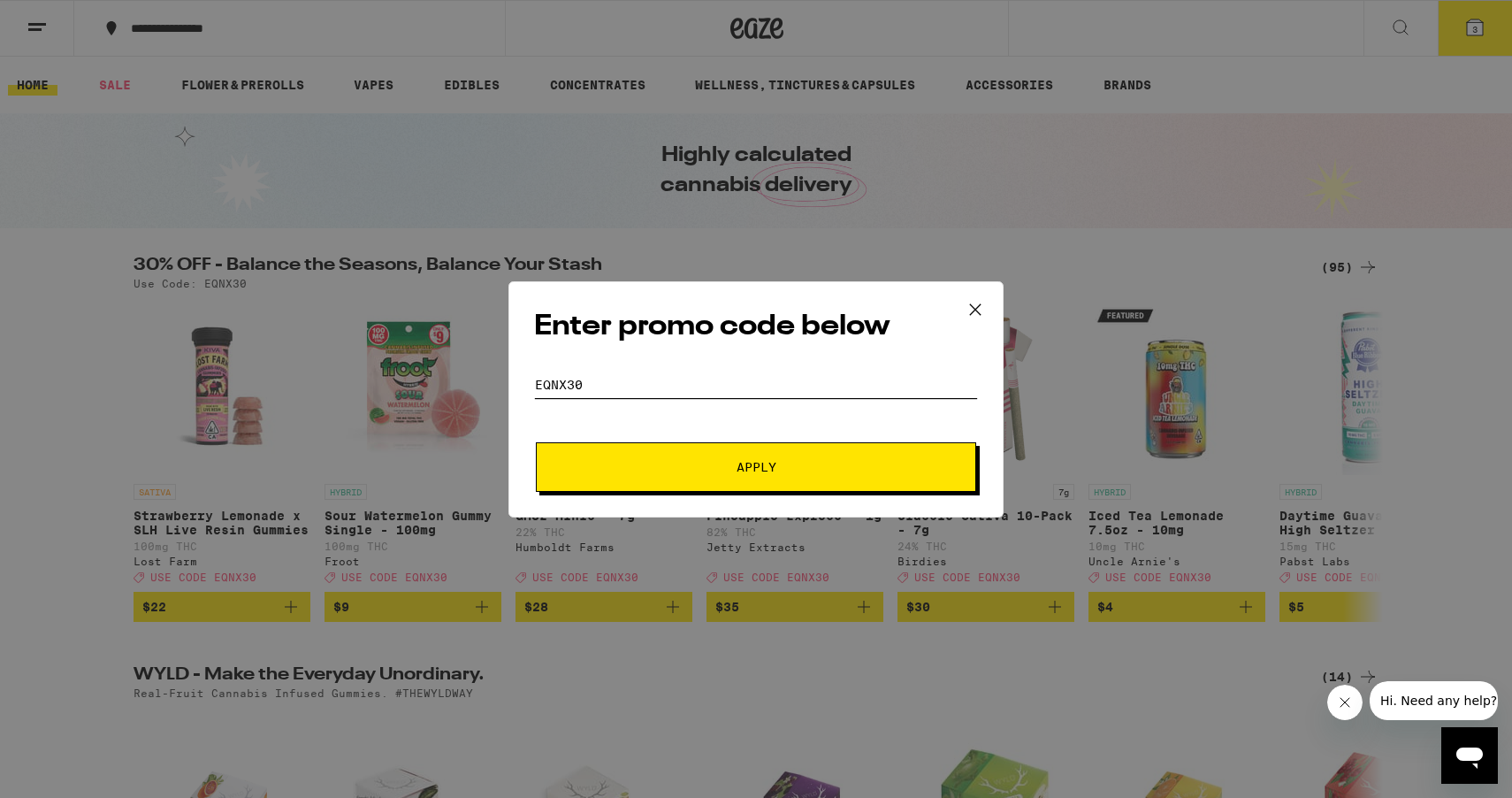
type input "eqnx30"
click at [693, 475] on button "Apply" at bounding box center [756, 467] width 441 height 49
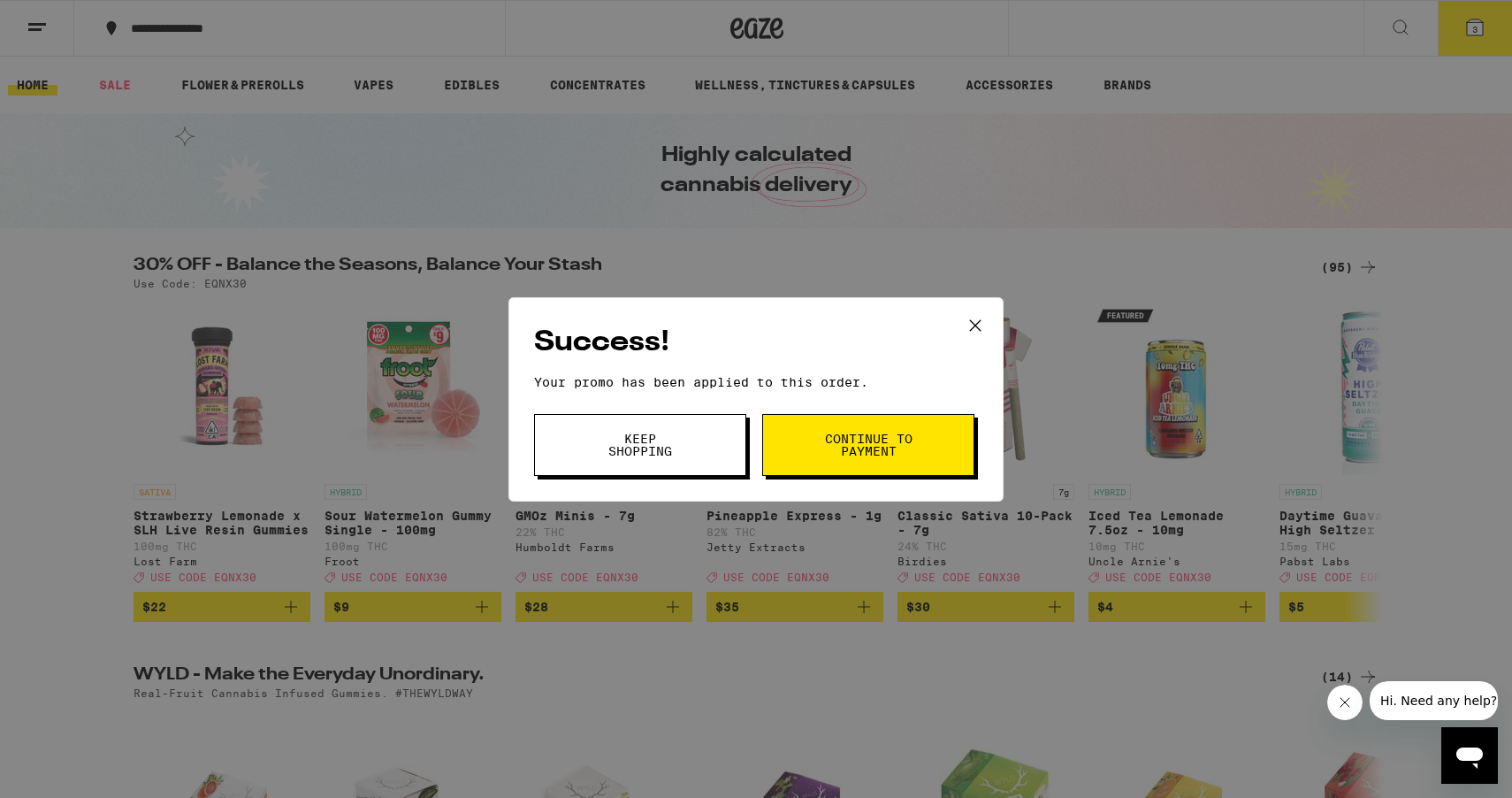
click at [836, 449] on span "Continue to payment" at bounding box center [868, 445] width 90 height 25
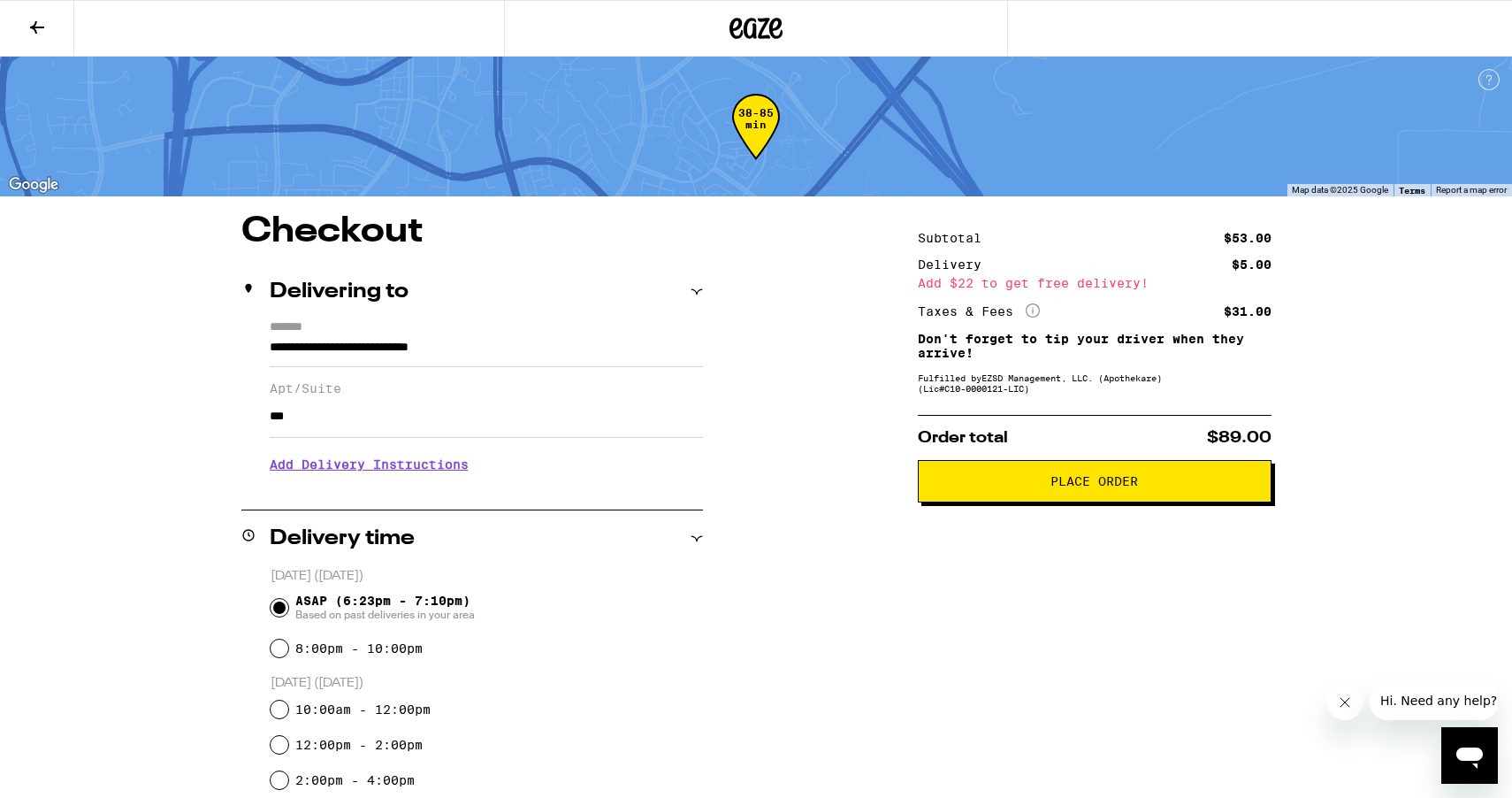
click at [433, 481] on h3 "Add Delivery Instructions" at bounding box center [486, 464] width 433 height 41
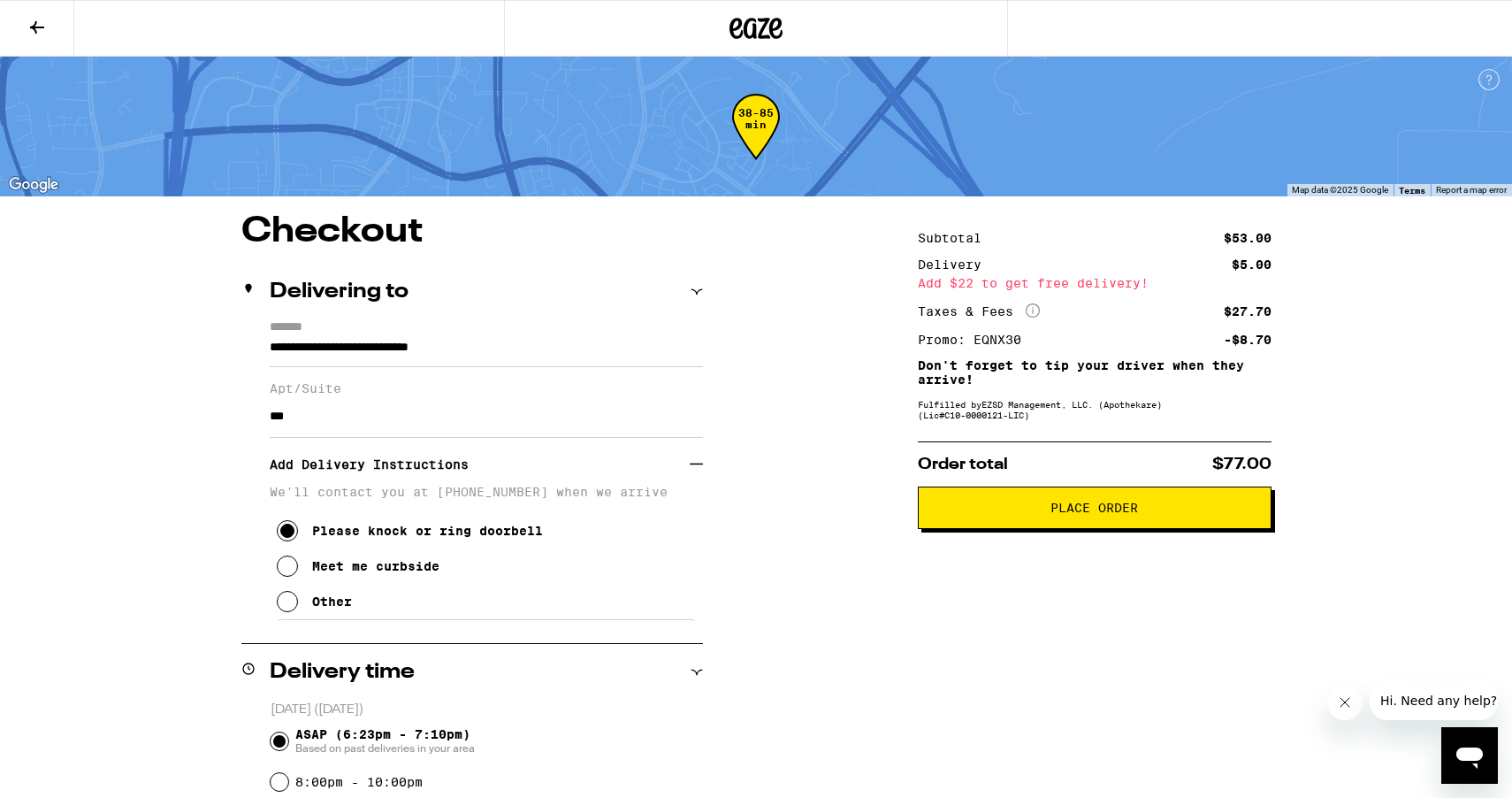
click at [1036, 509] on span "Place Order" at bounding box center [1094, 508] width 324 height 13
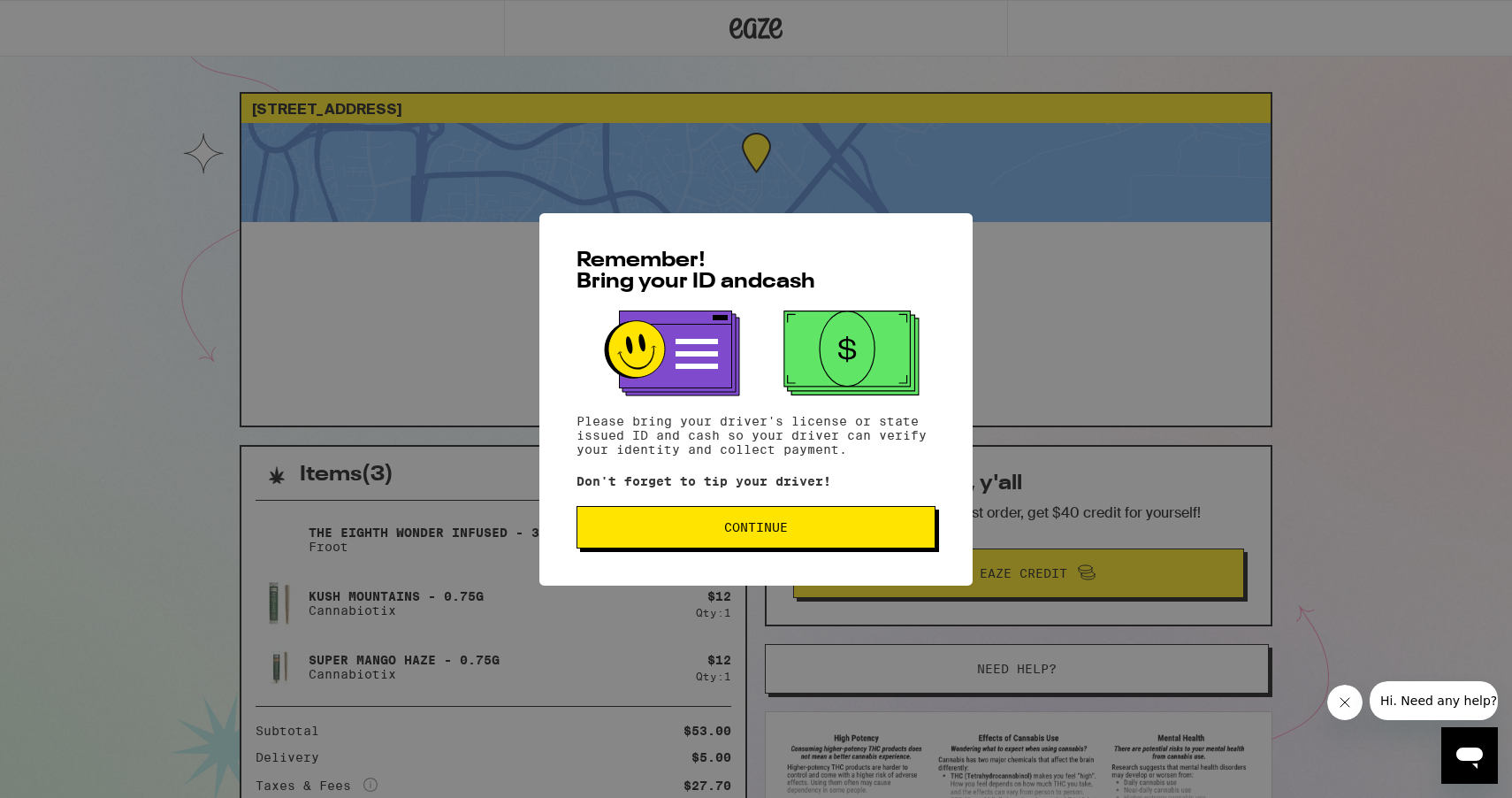
click at [784, 529] on span "Continue" at bounding box center [756, 528] width 64 height 13
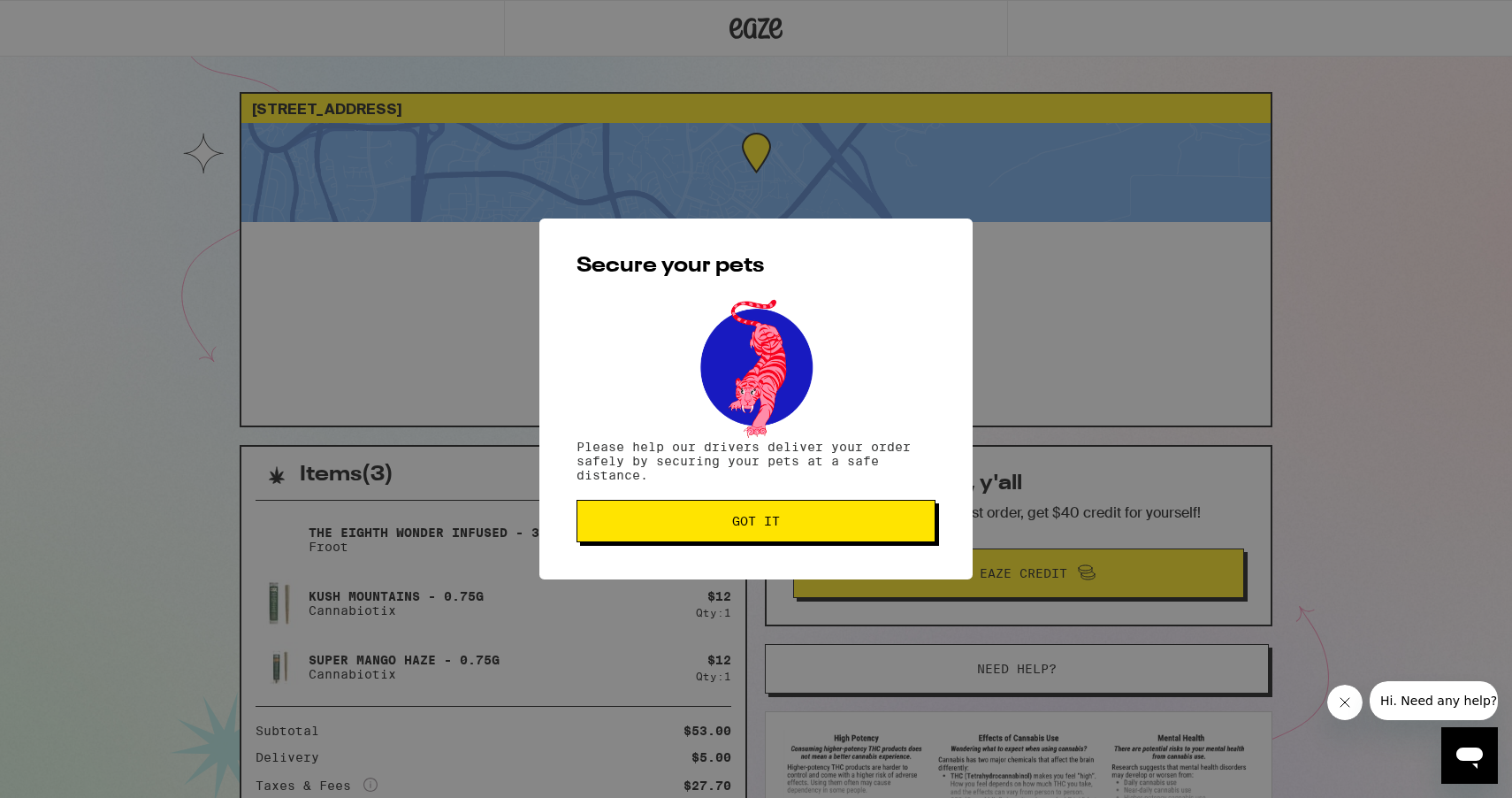
click at [722, 535] on button "Got it" at bounding box center [756, 520] width 359 height 43
